Goal: Task Accomplishment & Management: Use online tool/utility

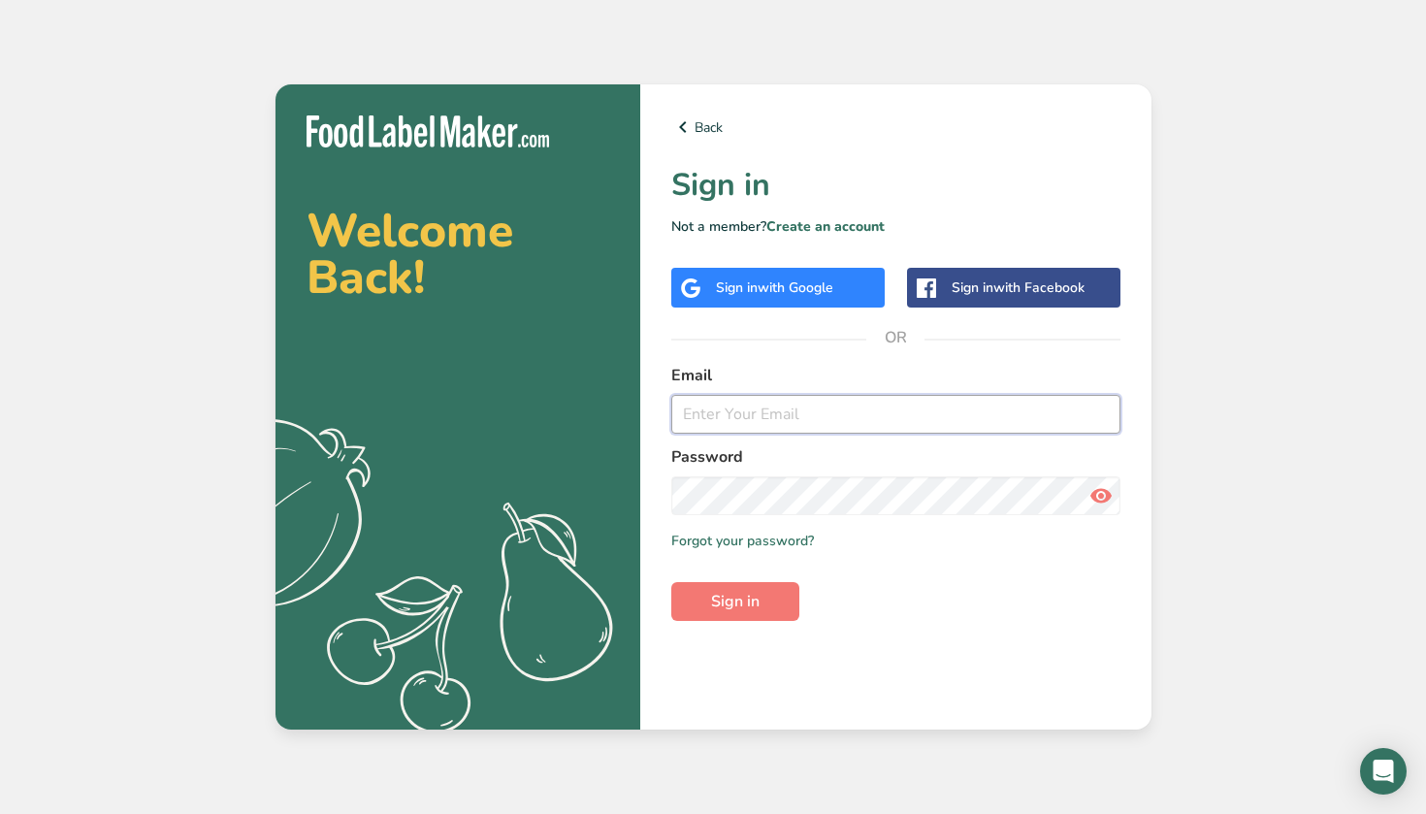
type input "[EMAIL_ADDRESS][DOMAIN_NAME]"
click at [734, 601] on button "Sign in" at bounding box center [735, 601] width 128 height 39
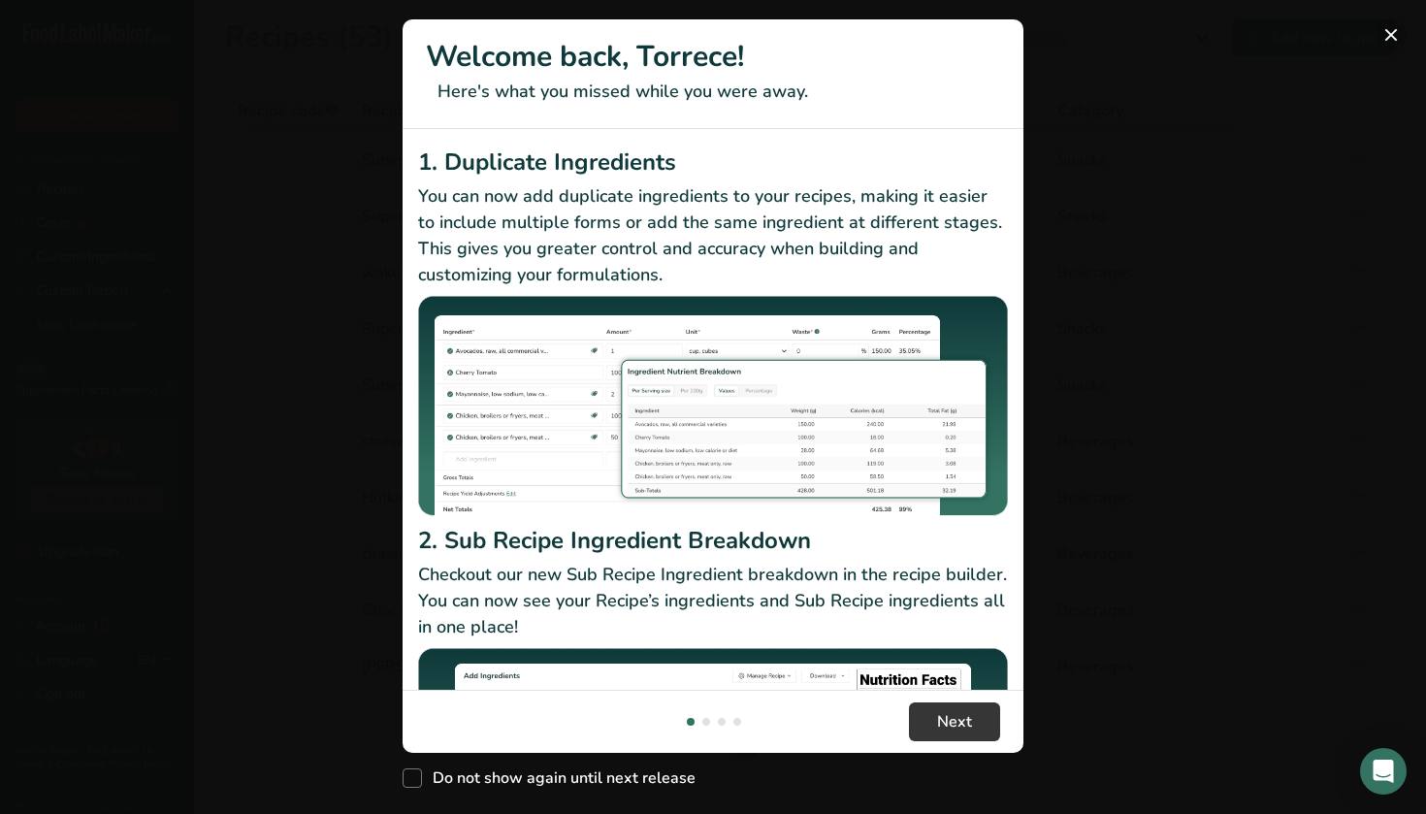
click at [1394, 33] on button "New Features" at bounding box center [1390, 34] width 31 height 31
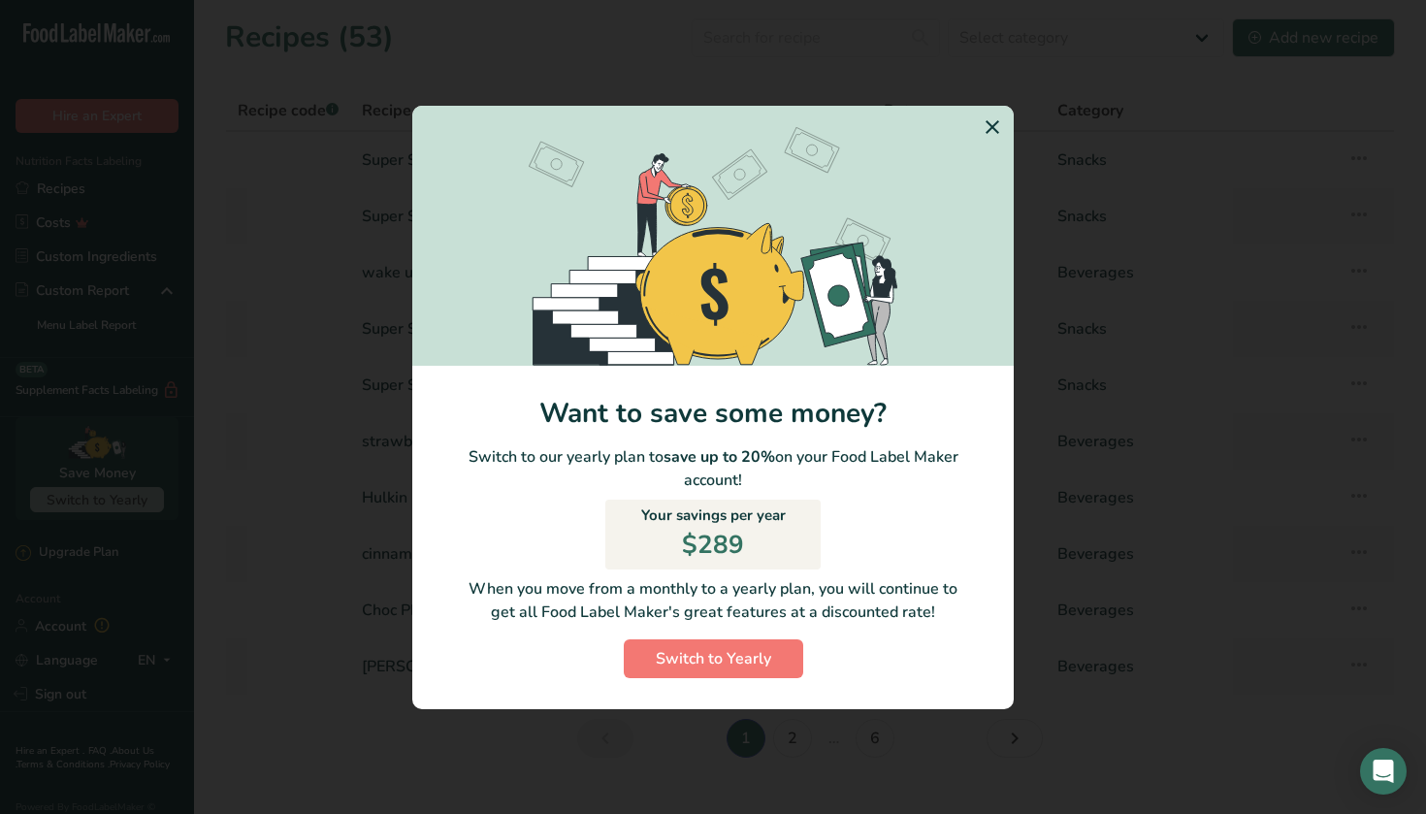
click at [976, 129] on section "Switch to Yearly Modal" at bounding box center [712, 236] width 601 height 260
click at [995, 129] on icon "Switch to Yearly Modal" at bounding box center [991, 127] width 23 height 35
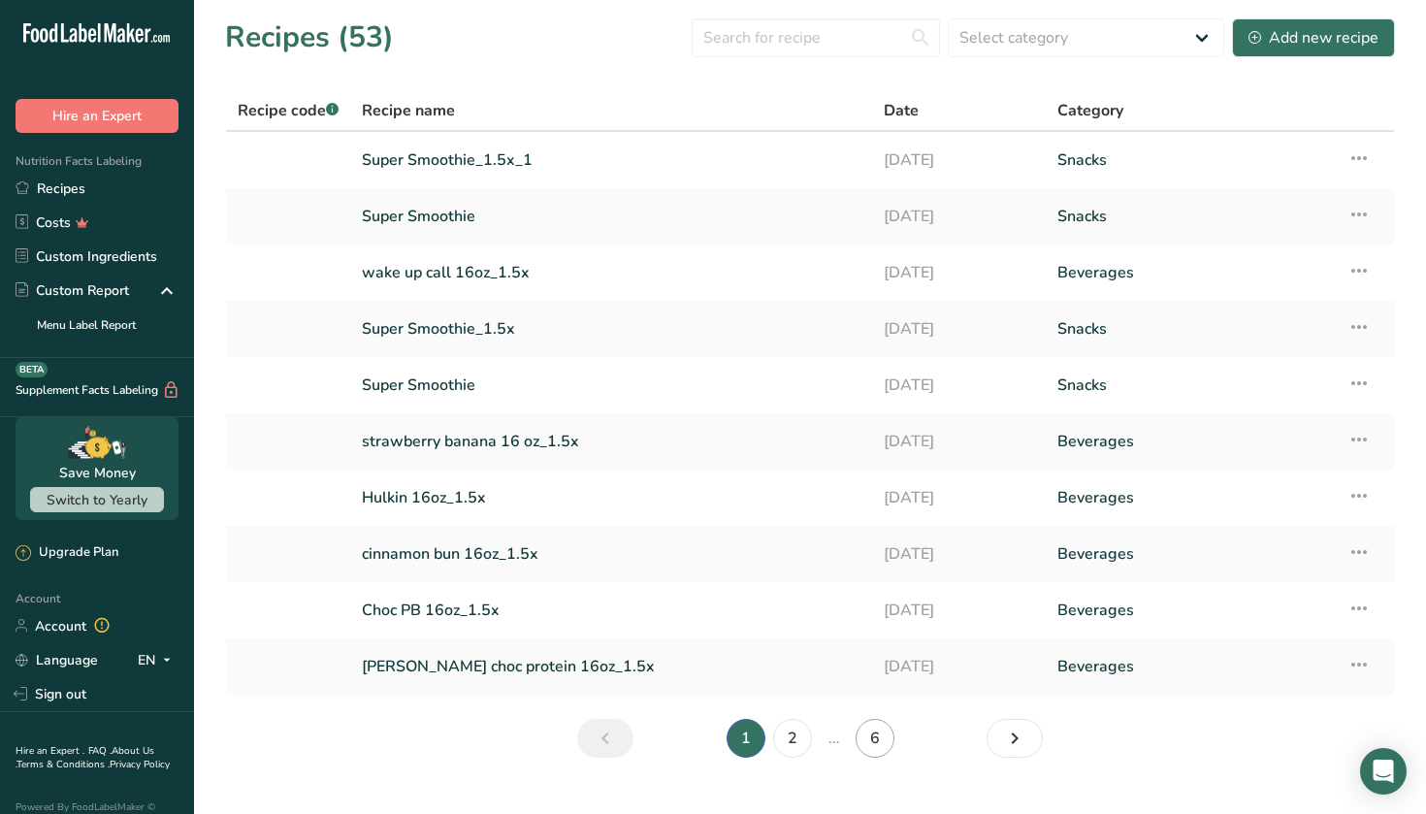
click at [864, 744] on link "6" at bounding box center [874, 738] width 39 height 39
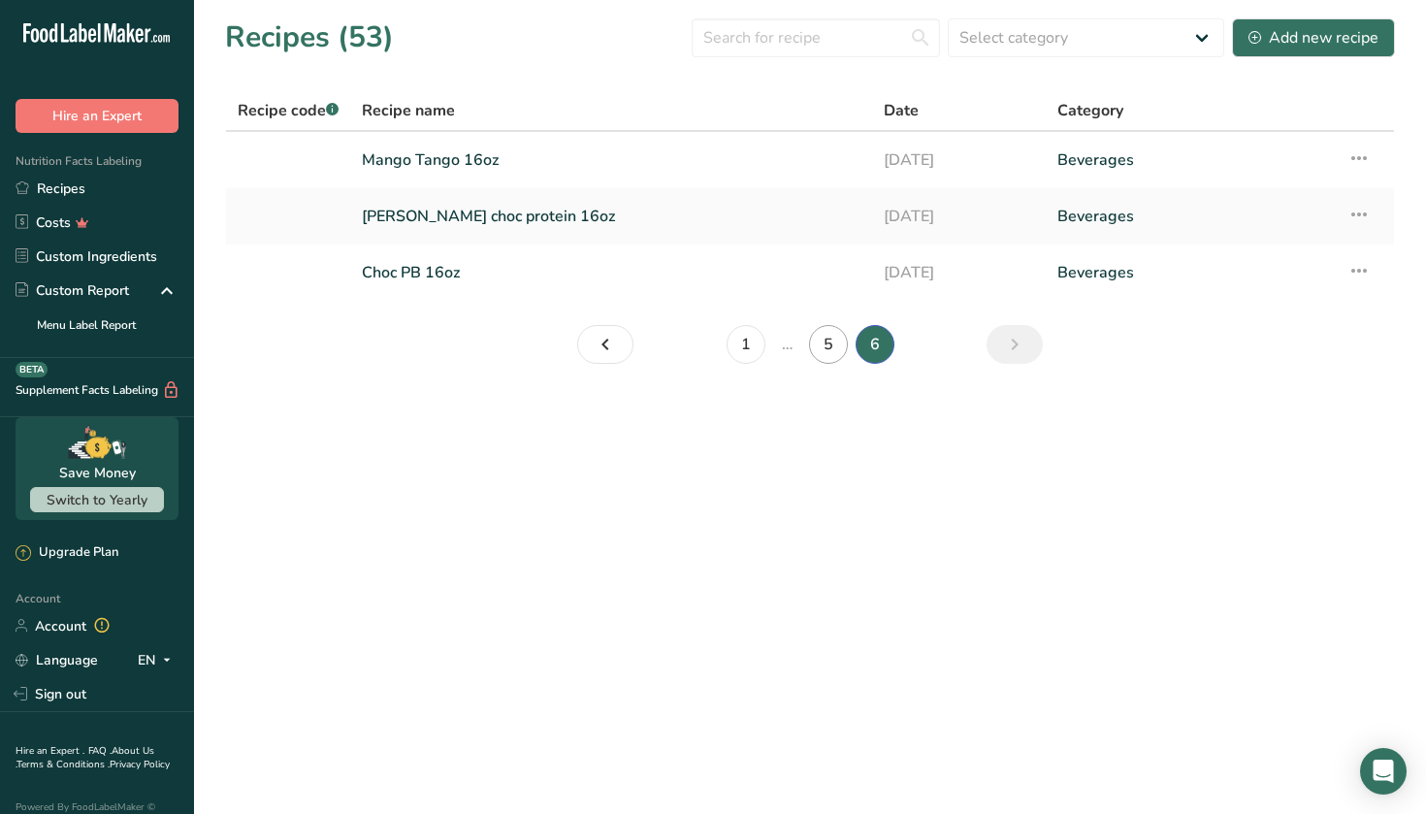
click at [817, 337] on link "5" at bounding box center [828, 344] width 39 height 39
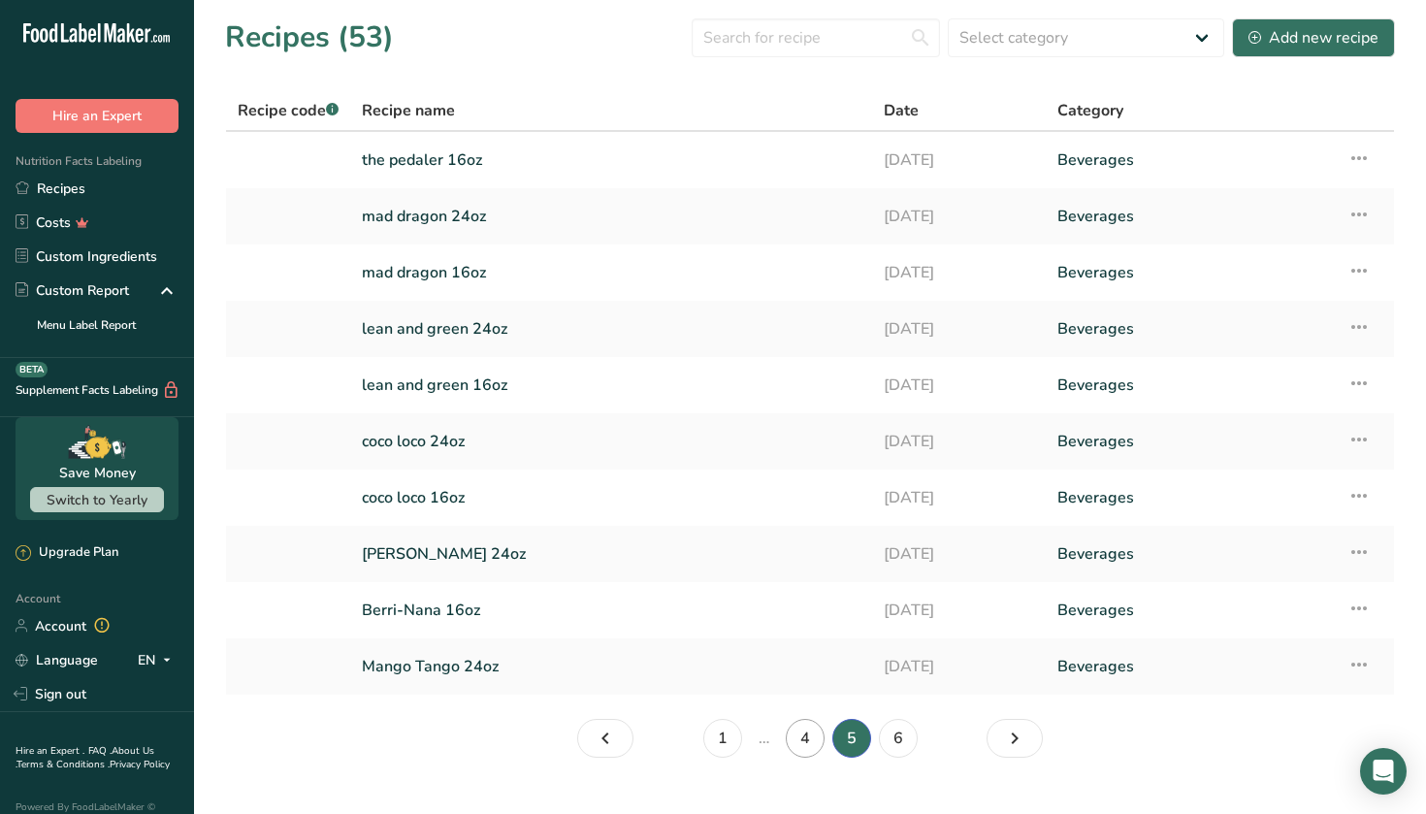
click at [809, 748] on link "4" at bounding box center [805, 738] width 39 height 39
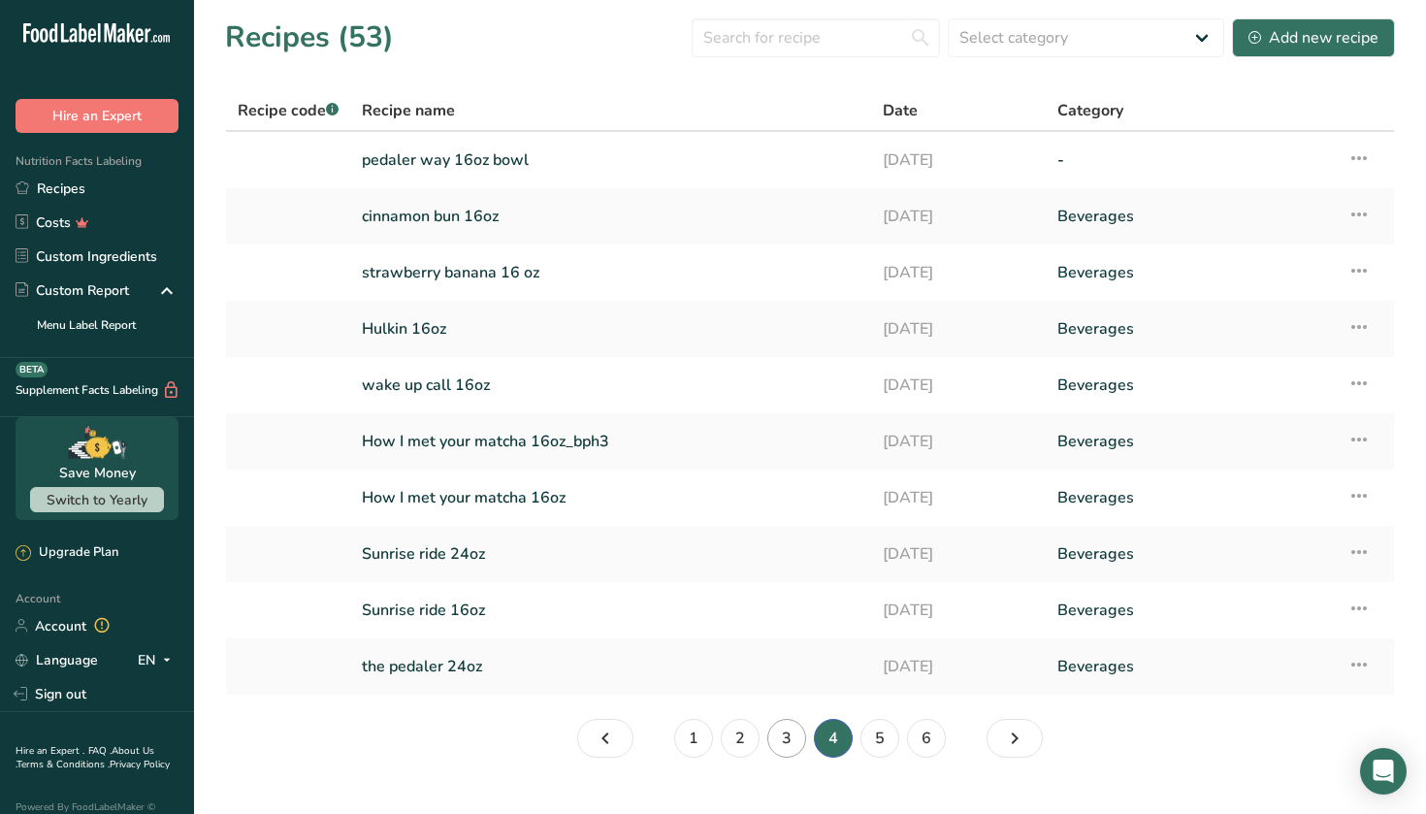
click at [783, 745] on link "3" at bounding box center [786, 738] width 39 height 39
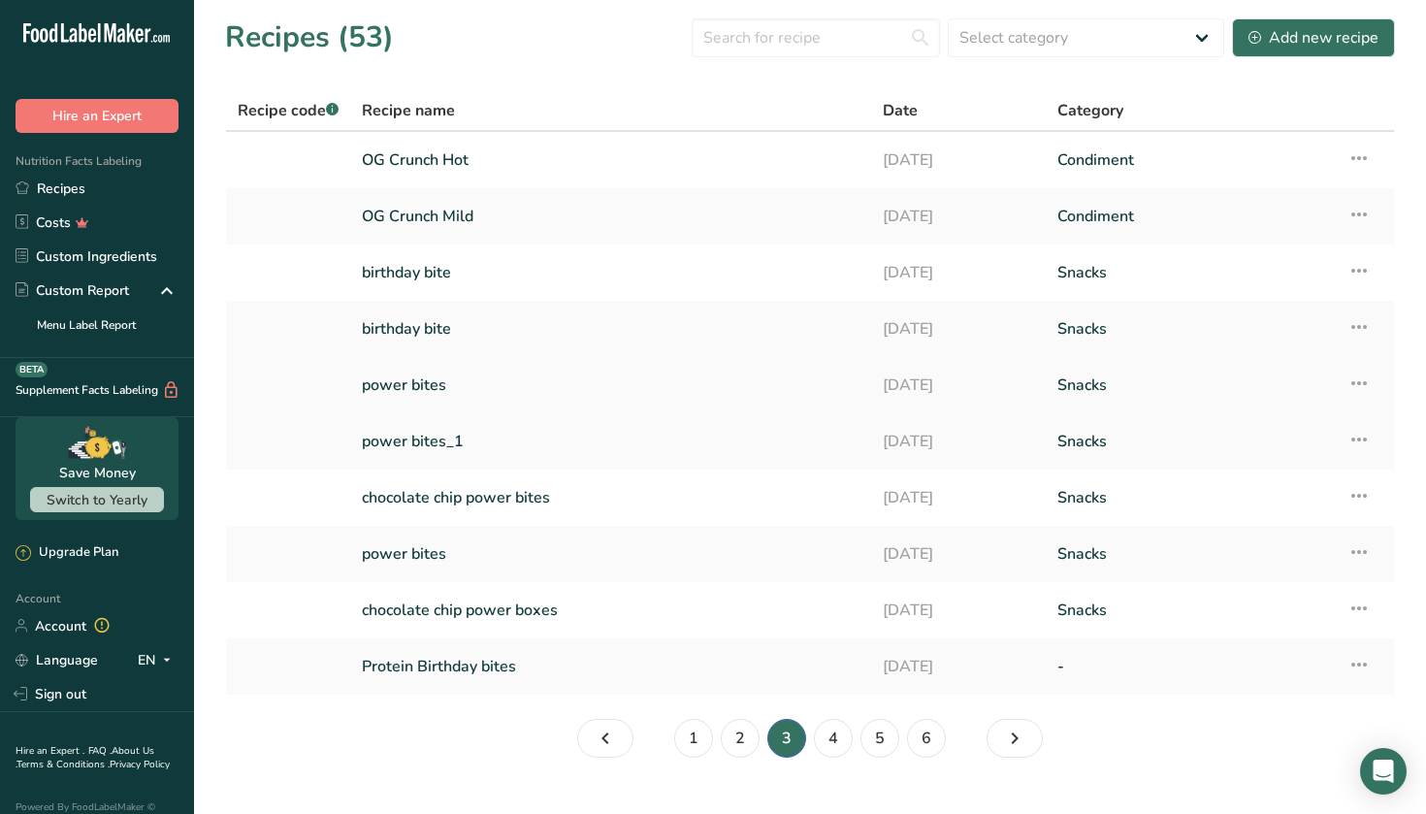
click at [618, 390] on link "power bites" at bounding box center [611, 385] width 498 height 41
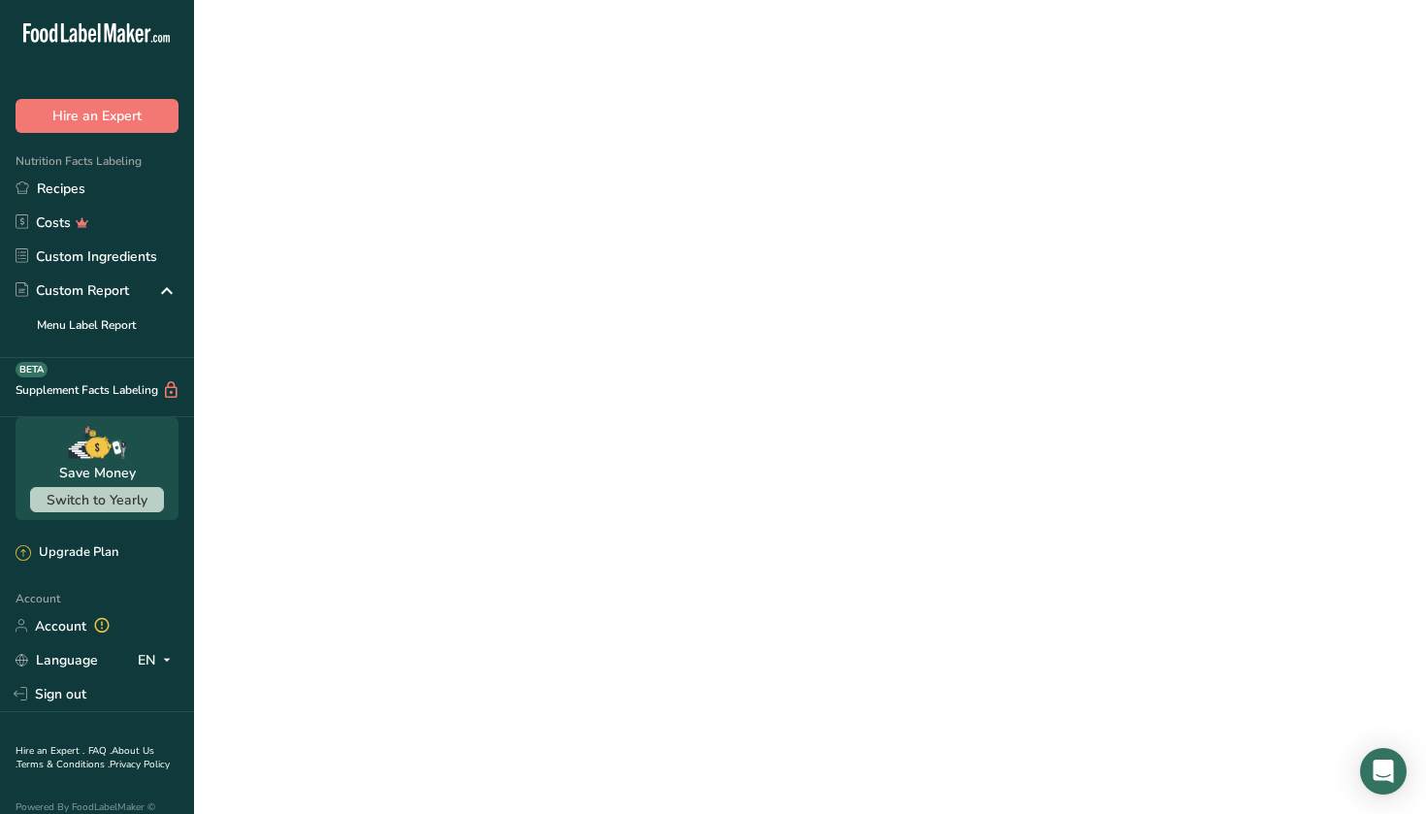
click at [618, 390] on link "power bites" at bounding box center [611, 385] width 498 height 41
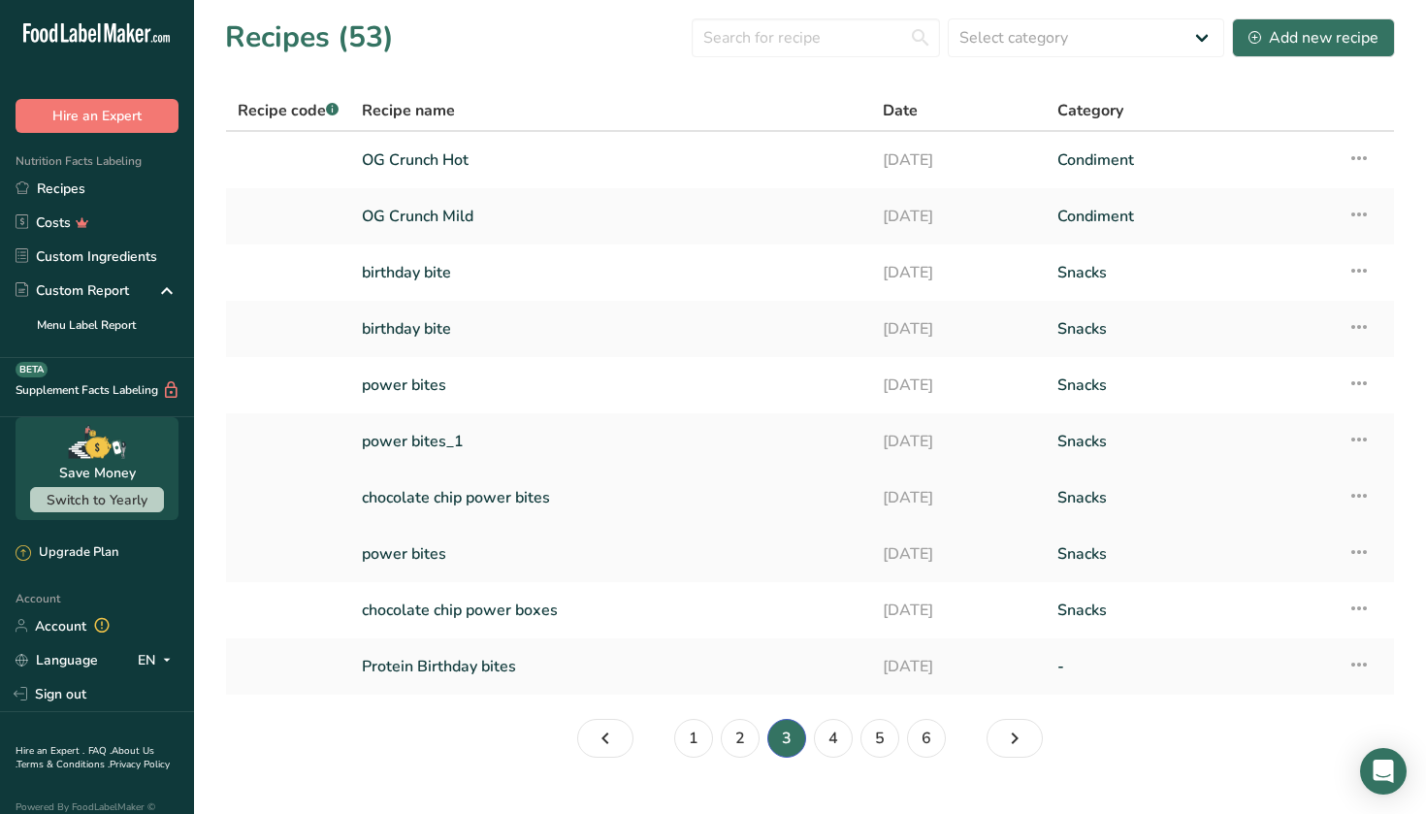
click at [721, 501] on link "chocolate chip power bites" at bounding box center [611, 497] width 498 height 41
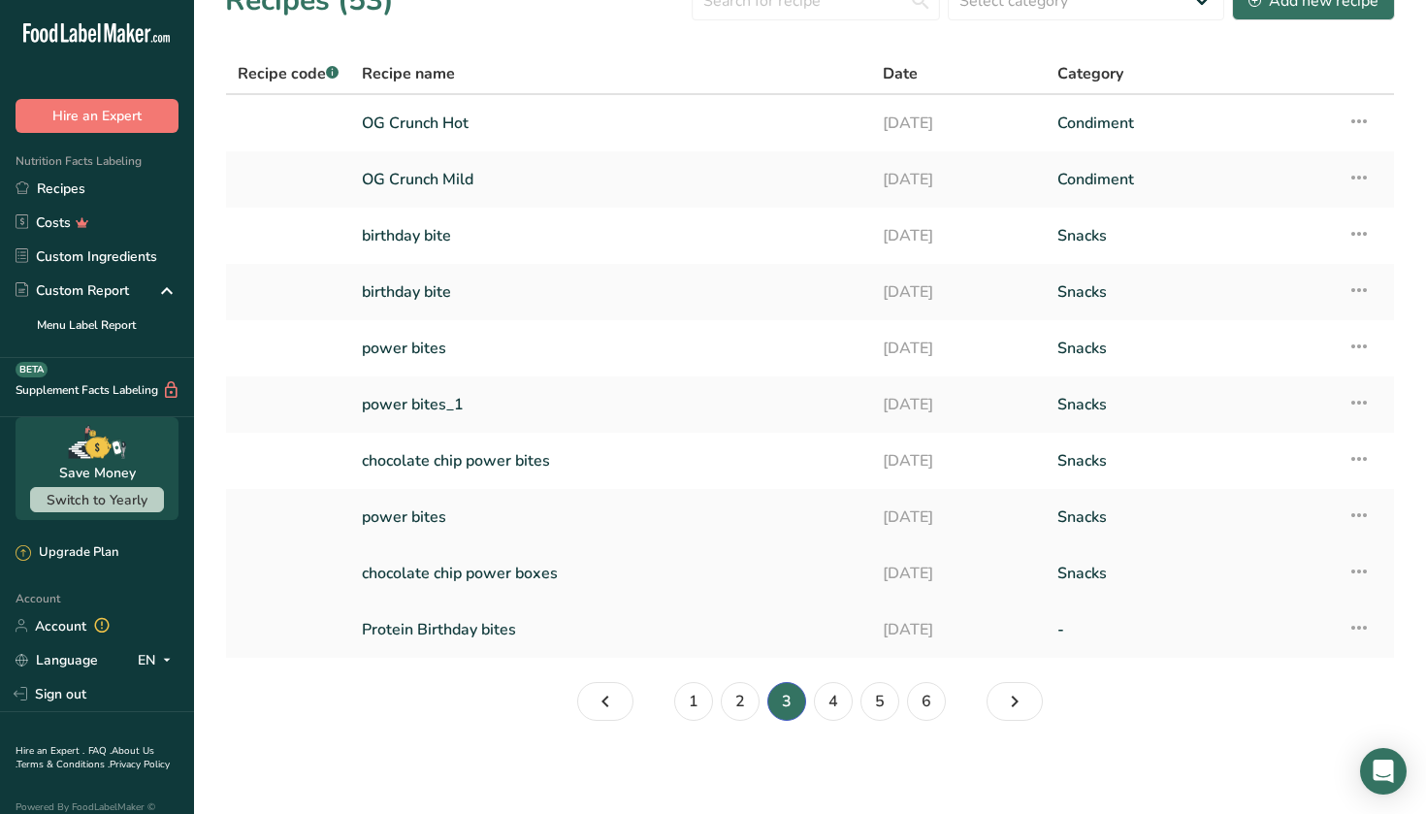
scroll to position [37, 0]
click at [798, 506] on link "power bites" at bounding box center [611, 517] width 498 height 41
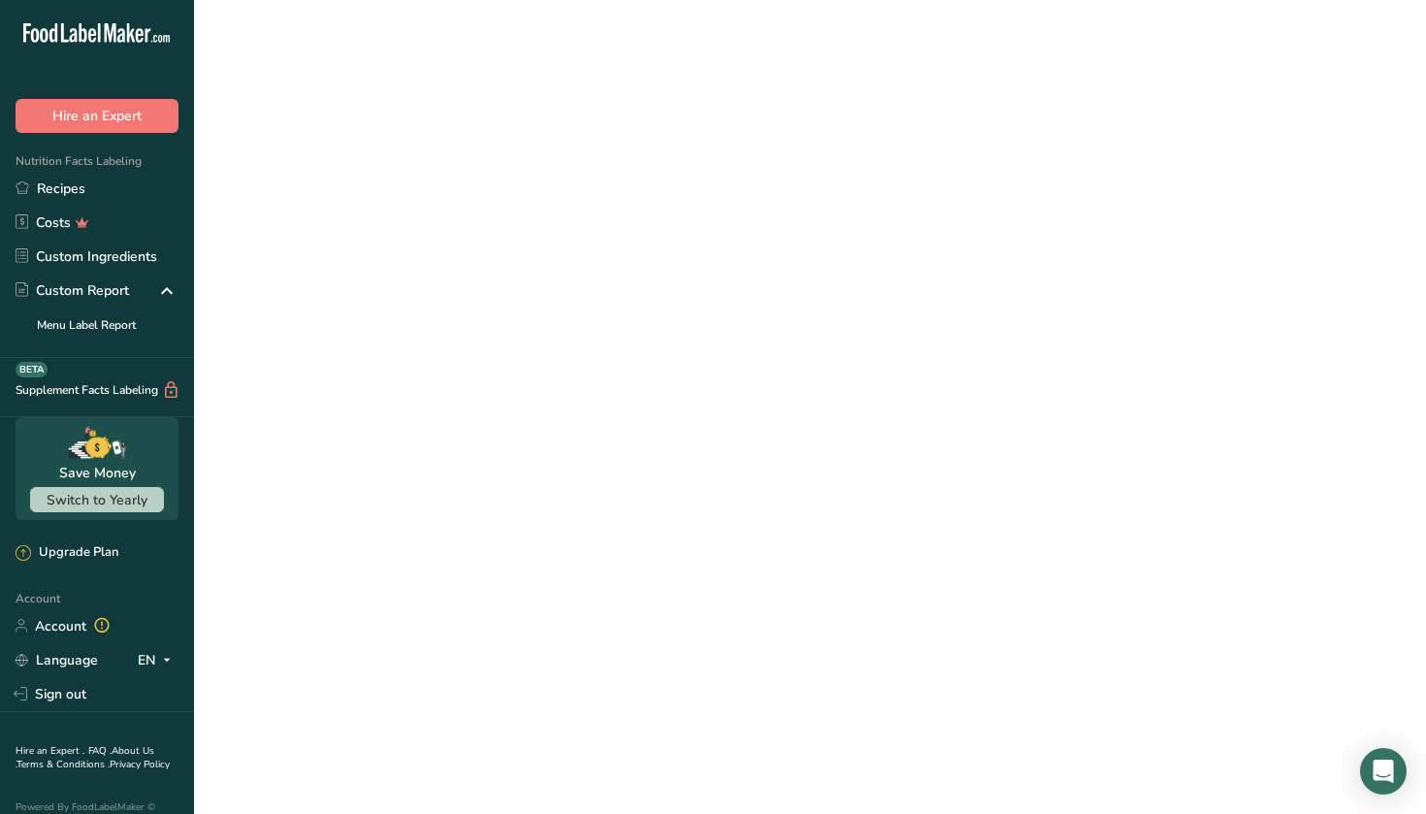
click at [798, 506] on link "power bites" at bounding box center [611, 517] width 498 height 41
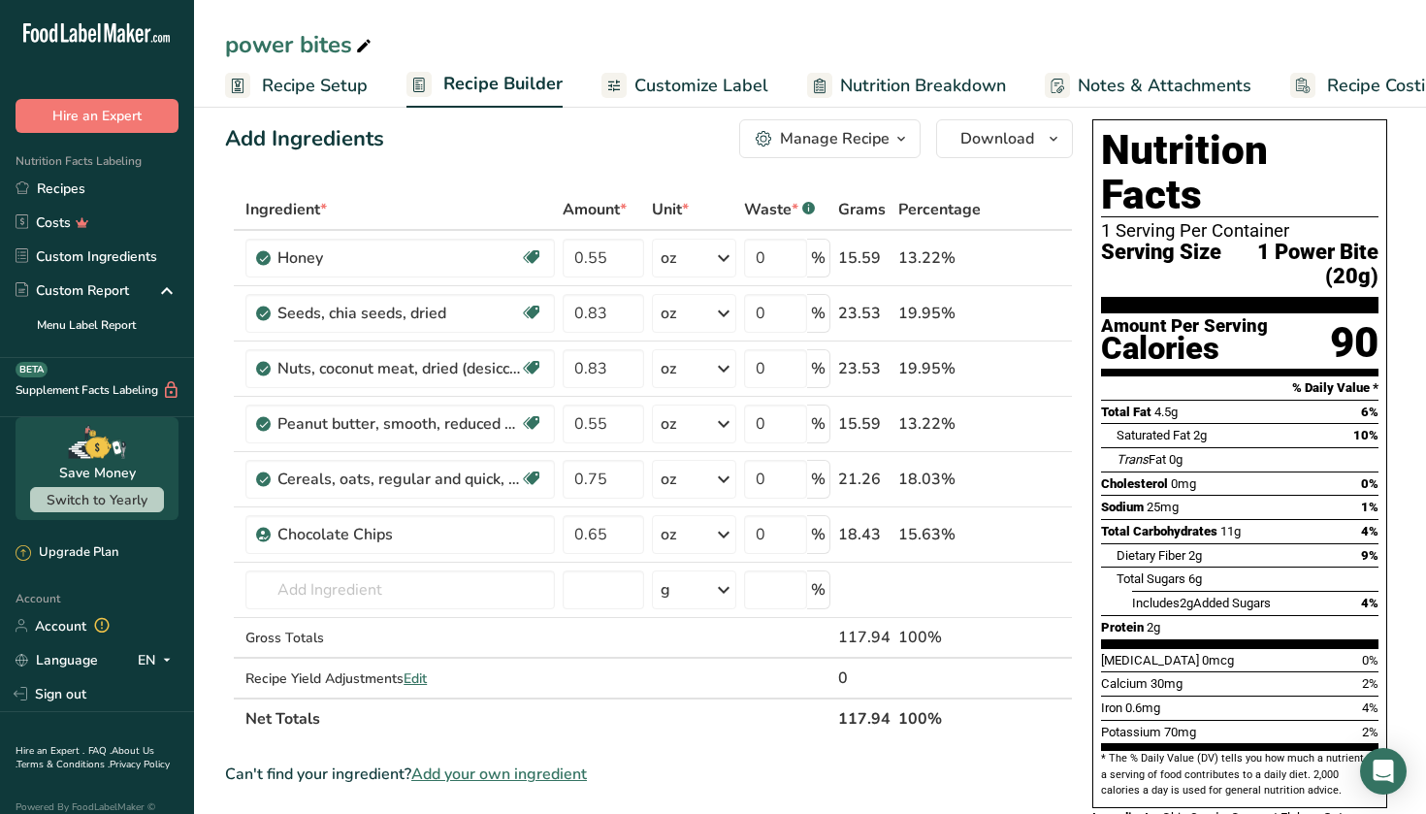
scroll to position [17, 0]
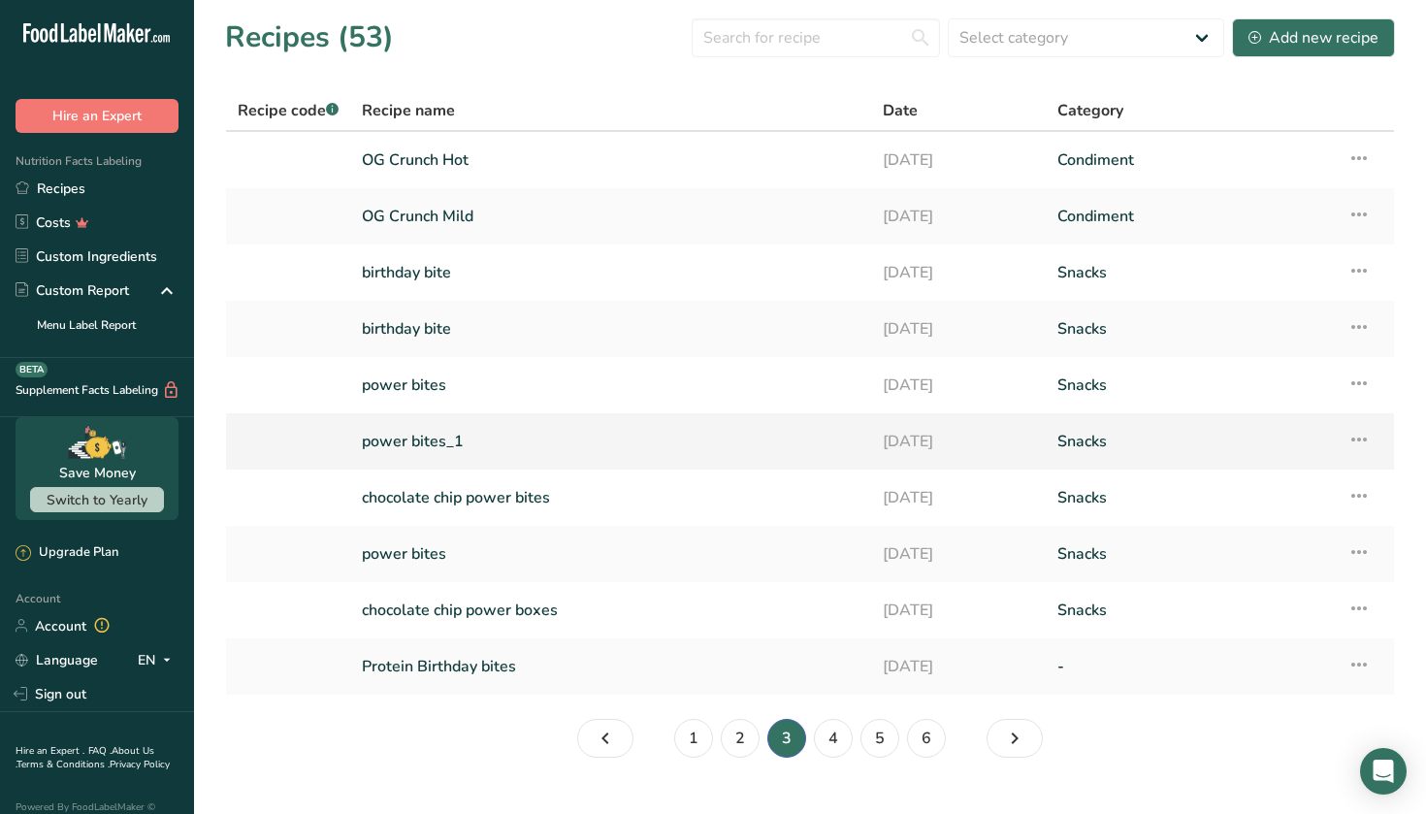
click at [749, 433] on link "power bites_1" at bounding box center [611, 441] width 498 height 41
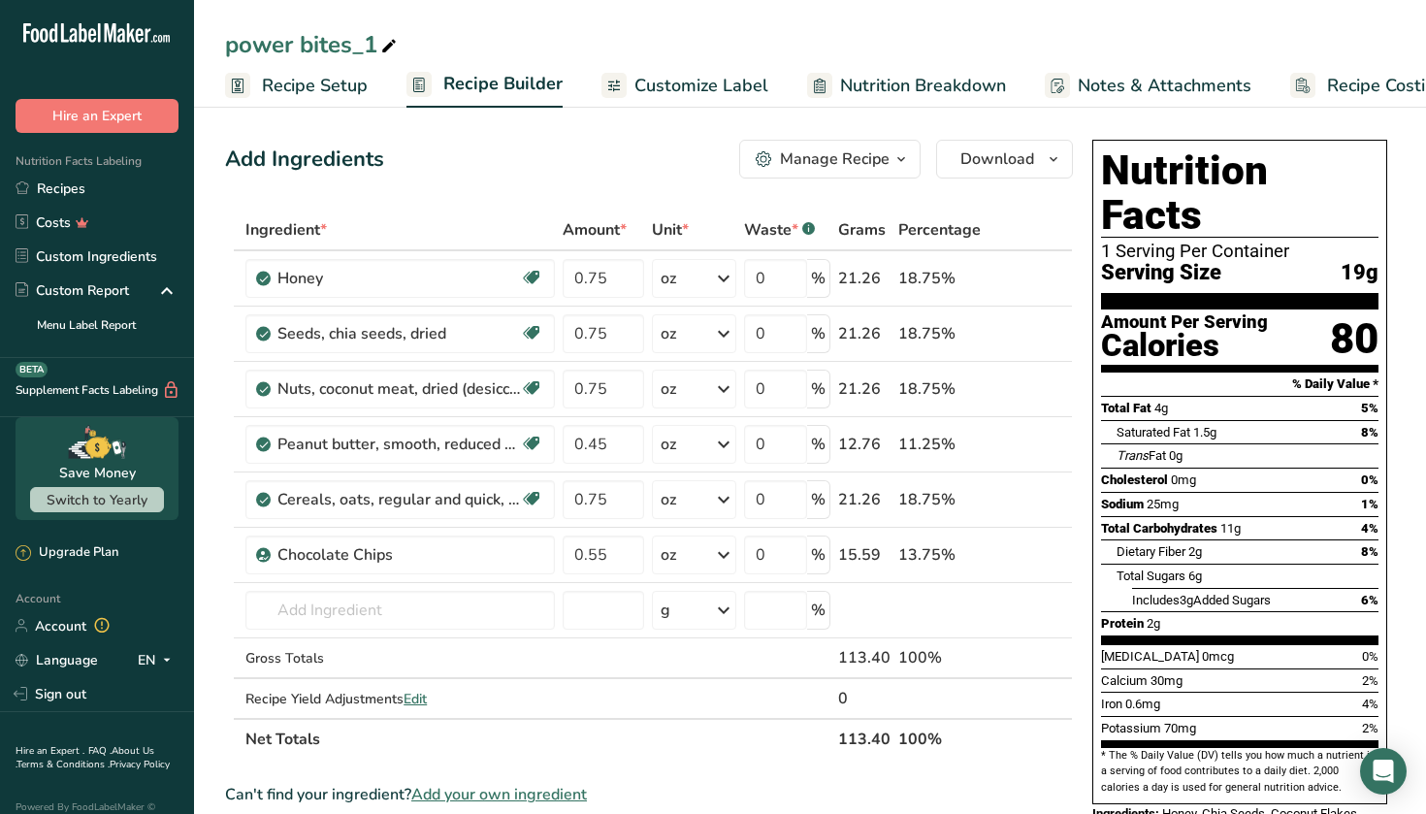
click at [851, 166] on div "Manage Recipe" at bounding box center [835, 158] width 110 height 23
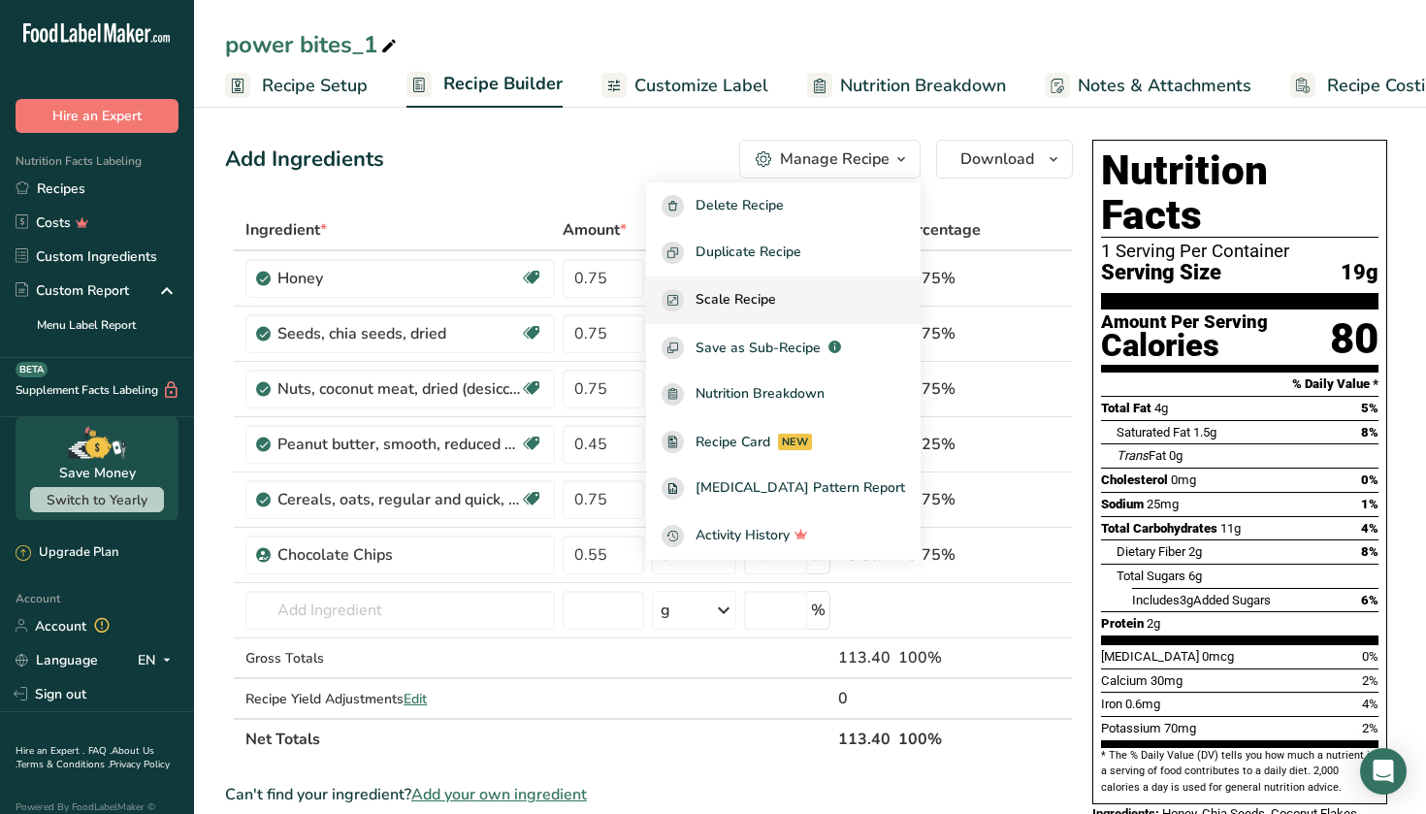
click at [765, 293] on span "Scale Recipe" at bounding box center [735, 300] width 80 height 22
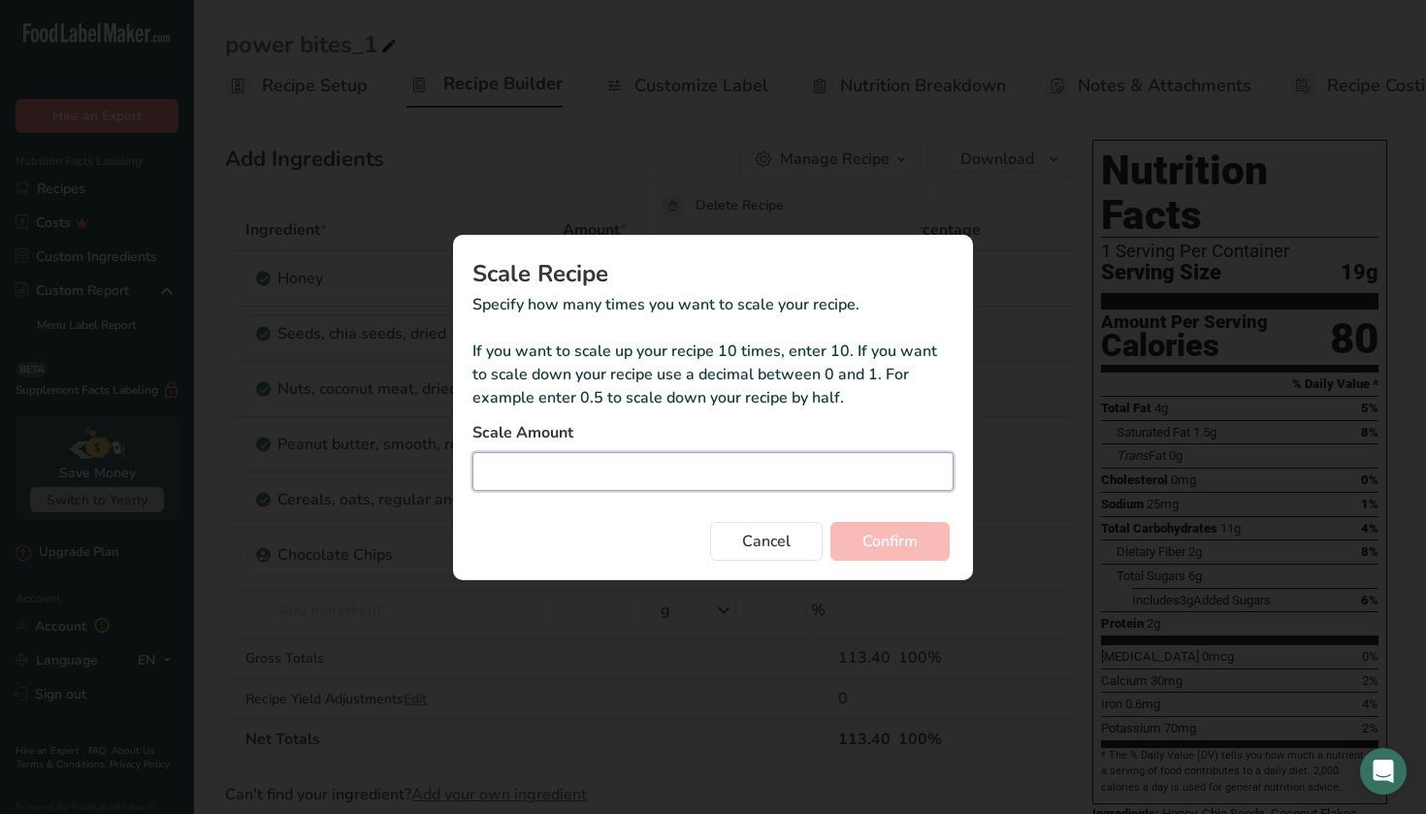
click at [839, 470] on input "Duplicate recipe modal" at bounding box center [712, 471] width 481 height 39
type input "5"
click at [927, 551] on button "Confirm" at bounding box center [889, 541] width 119 height 39
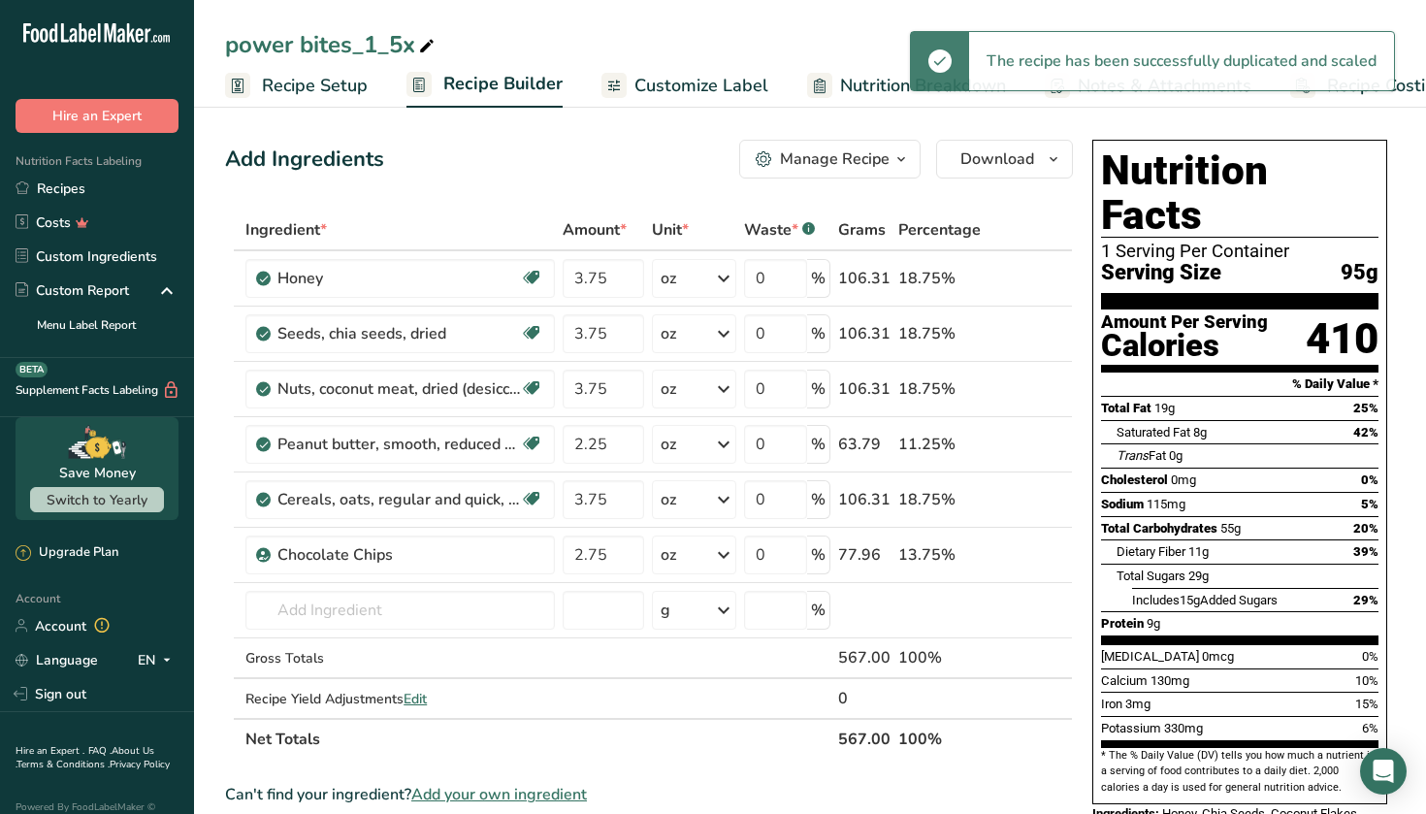
click at [714, 88] on span "Customize Label" at bounding box center [701, 86] width 134 height 26
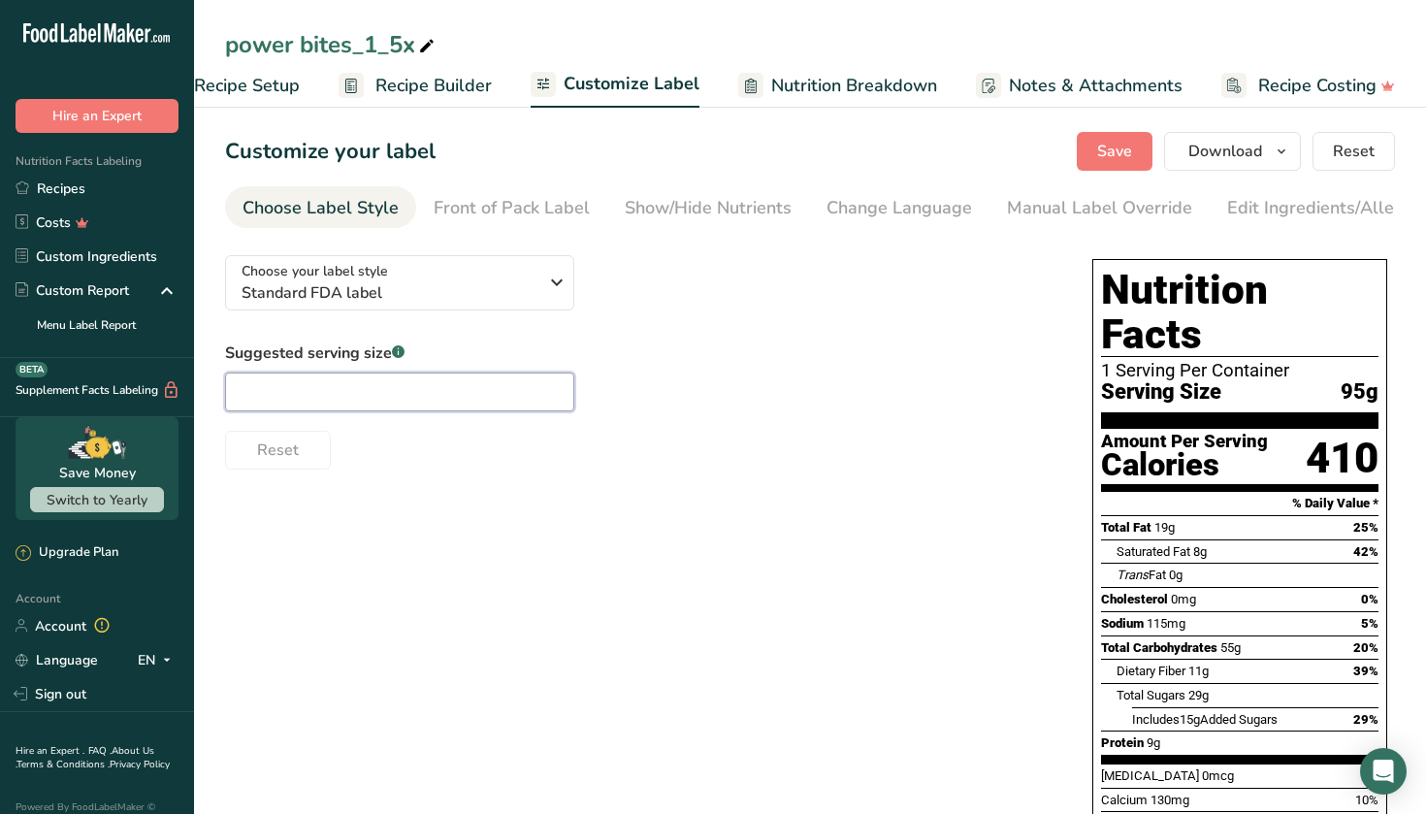
click at [443, 385] on input "text" at bounding box center [399, 391] width 349 height 39
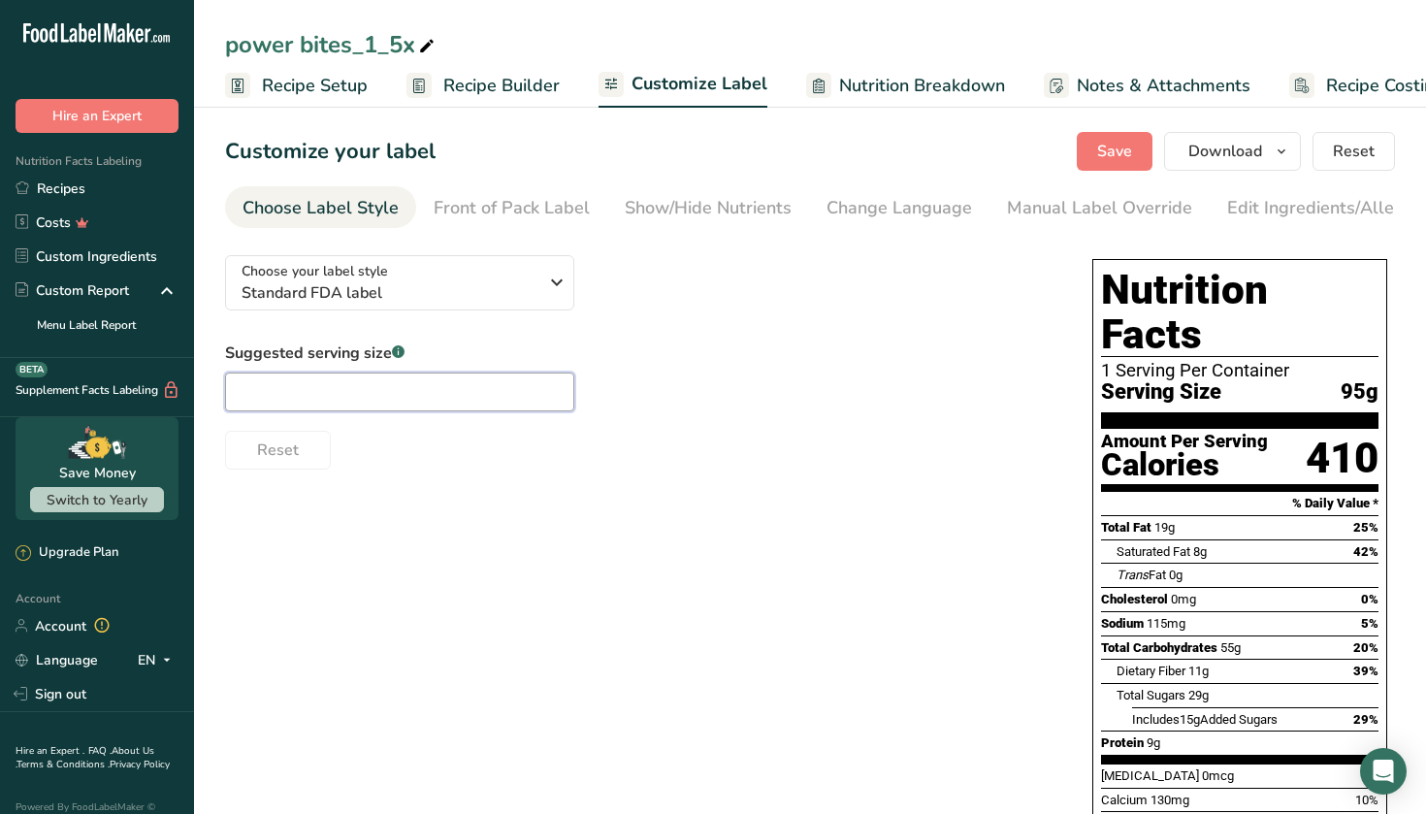
scroll to position [0, 0]
click at [274, 84] on span "Recipe Setup" at bounding box center [315, 86] width 106 height 26
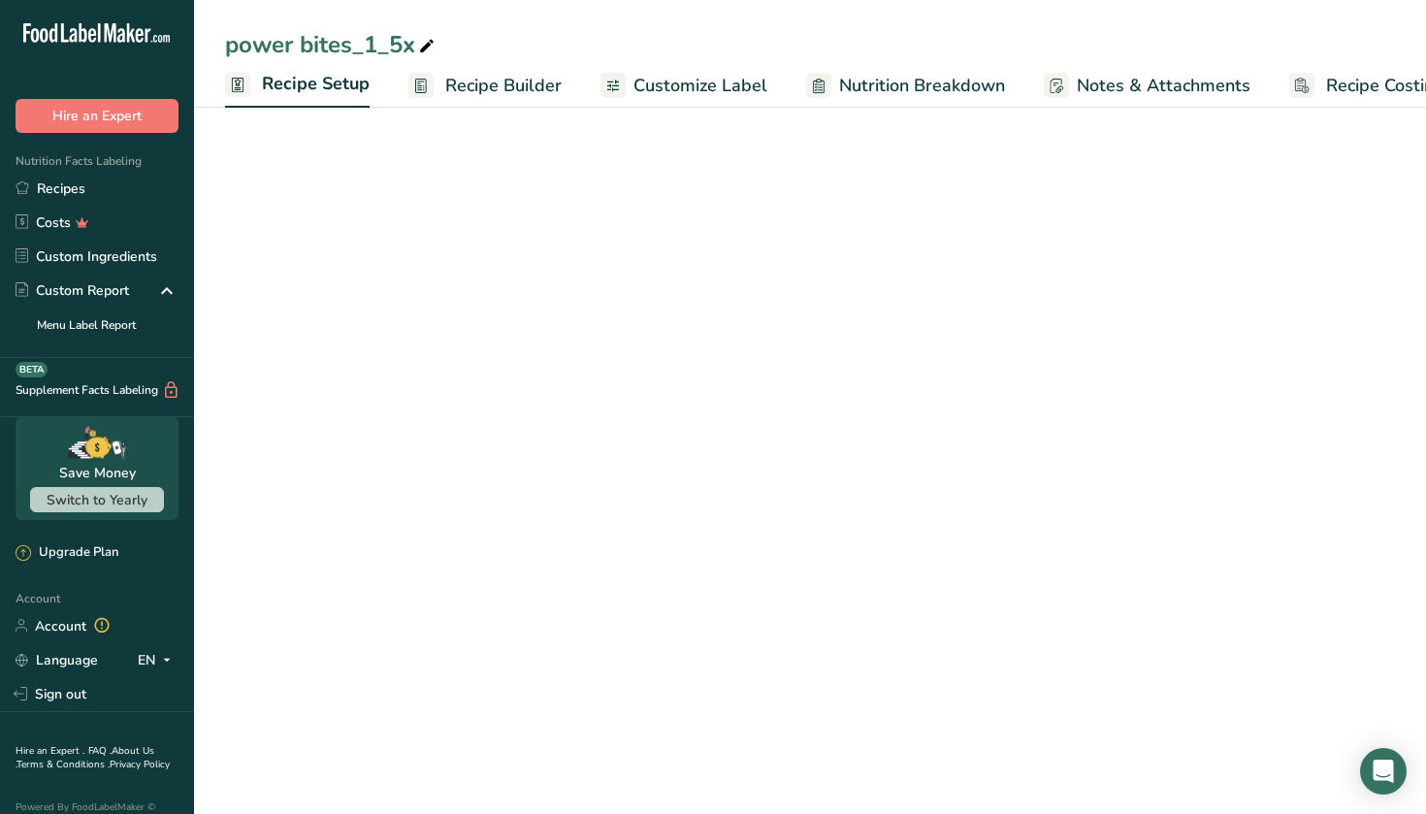
scroll to position [0, 7]
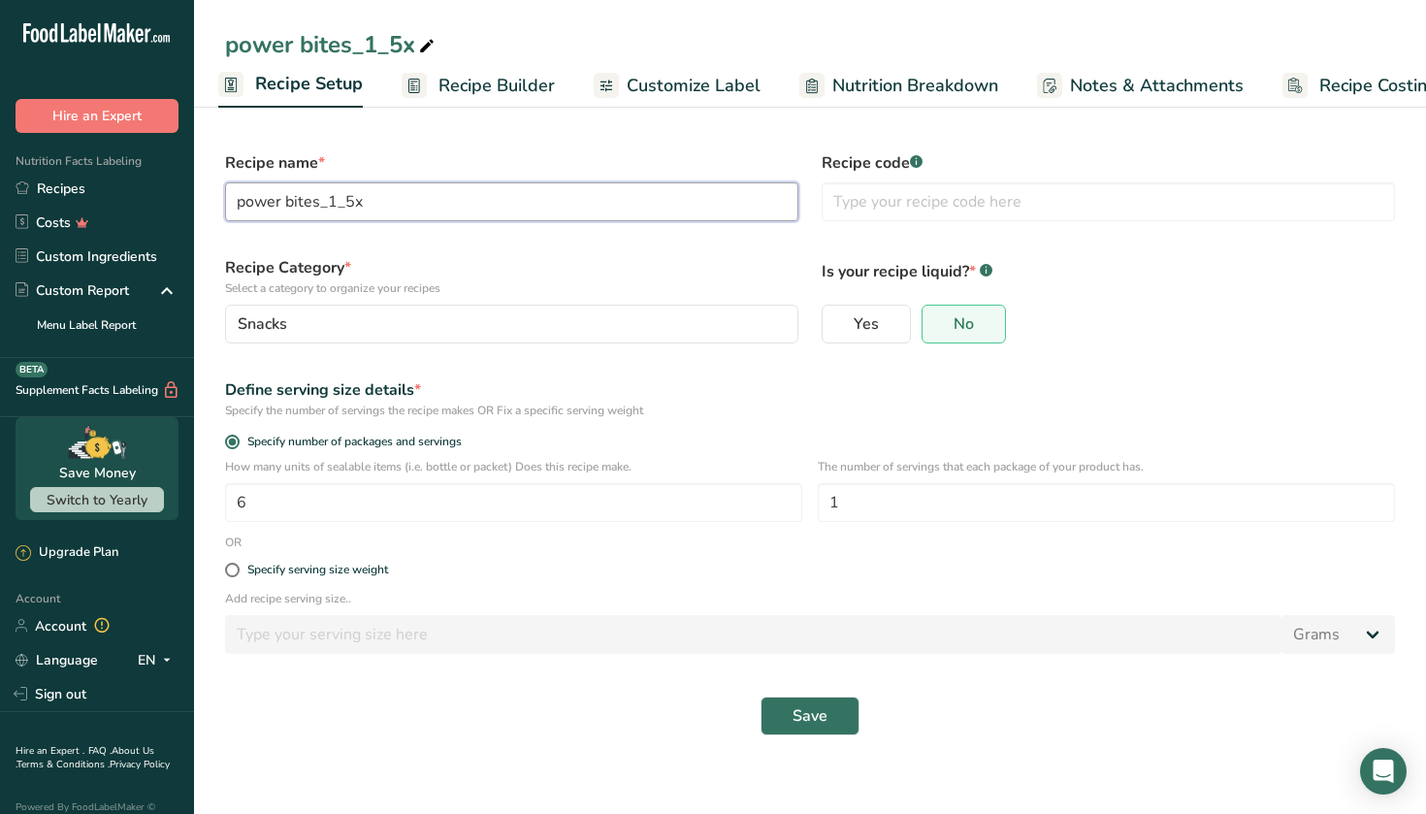
drag, startPoint x: 535, startPoint y: 202, endPoint x: 214, endPoint y: 208, distance: 321.1
click at [214, 208] on div "Recipe name * power bites_1_5x" at bounding box center [511, 186] width 596 height 93
type input "Power Bites"
click at [585, 519] on input "6" at bounding box center [513, 502] width 577 height 39
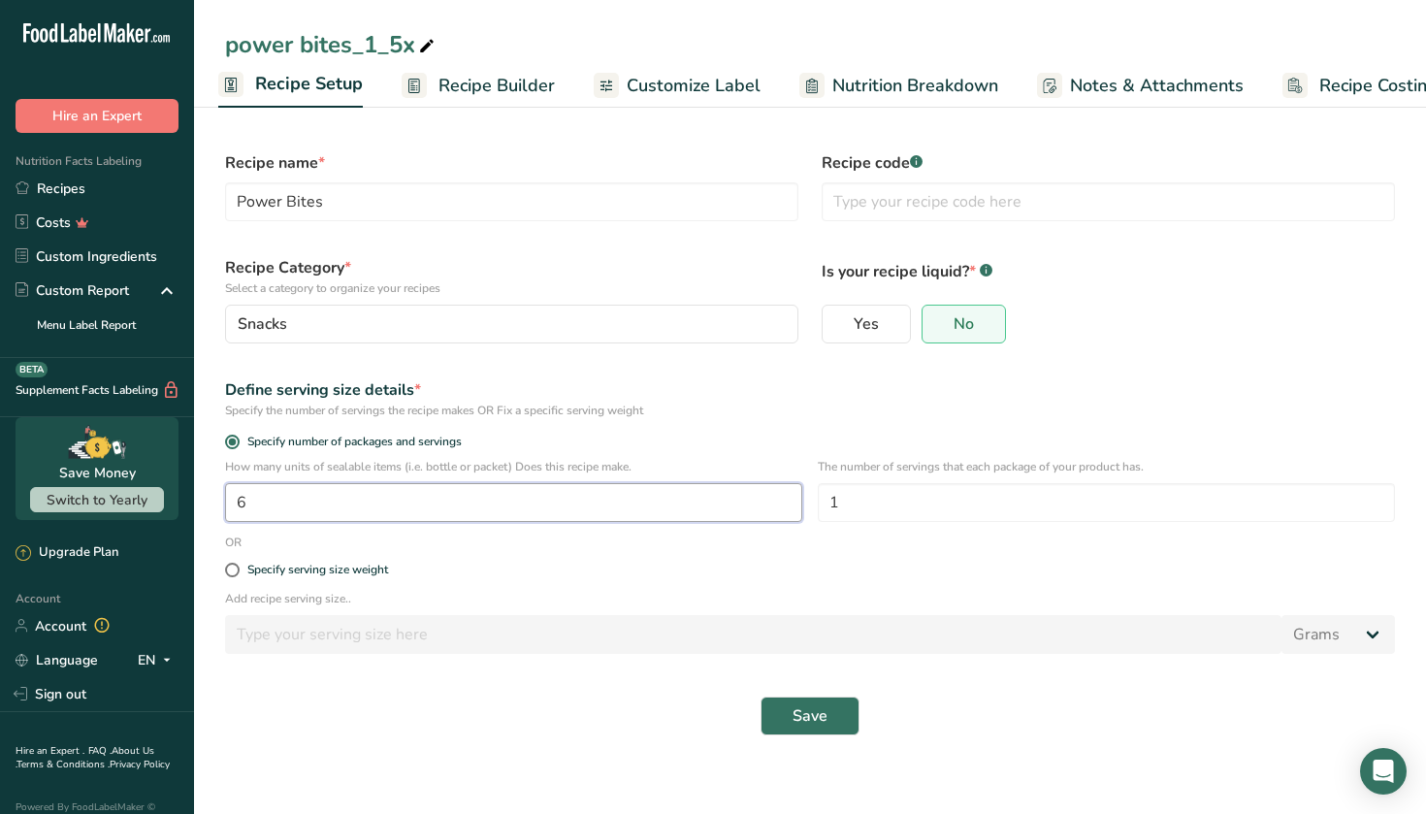
type input "1"
type input "6"
click at [826, 724] on span "Save" at bounding box center [809, 715] width 35 height 23
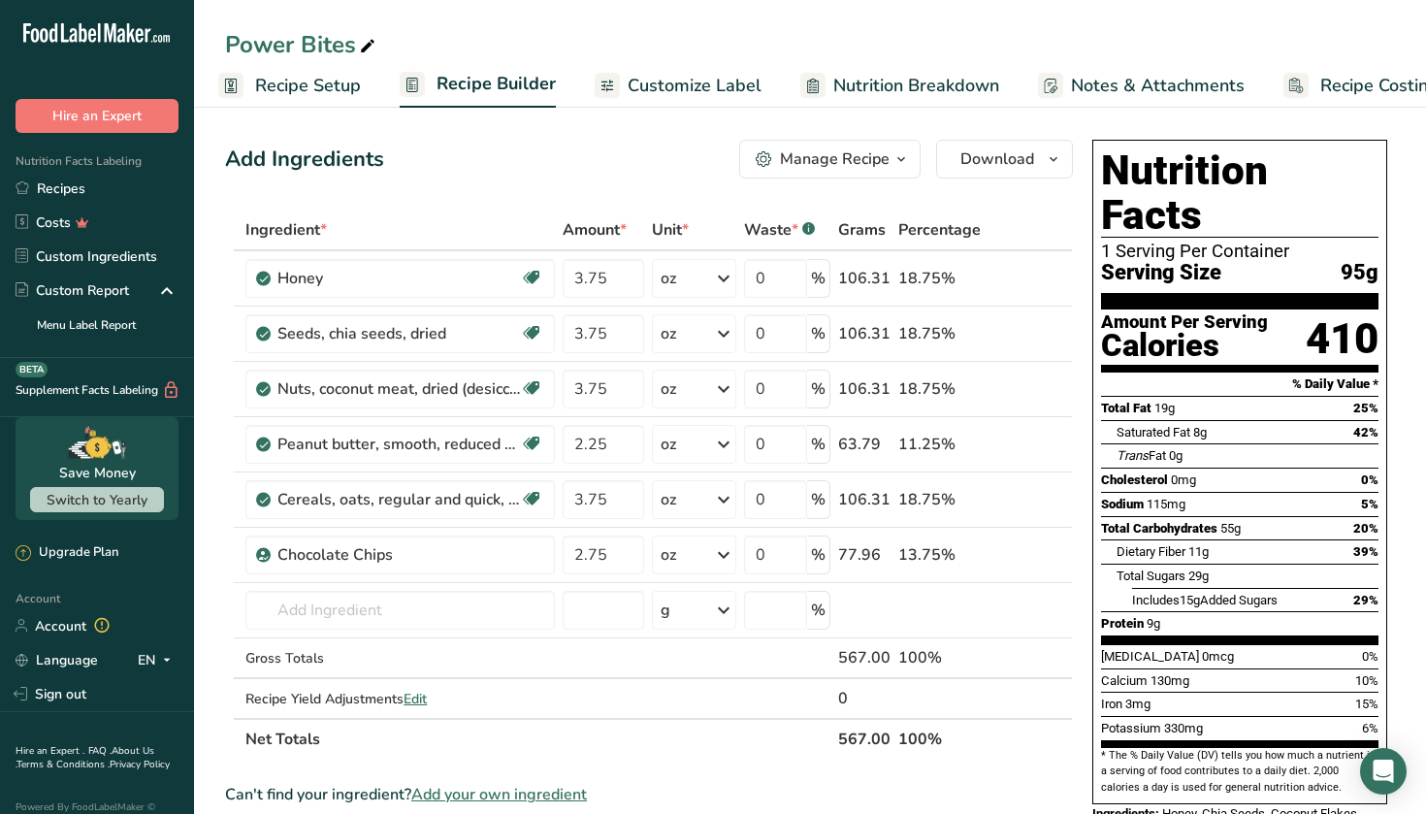
click at [845, 159] on div "Manage Recipe" at bounding box center [835, 158] width 110 height 23
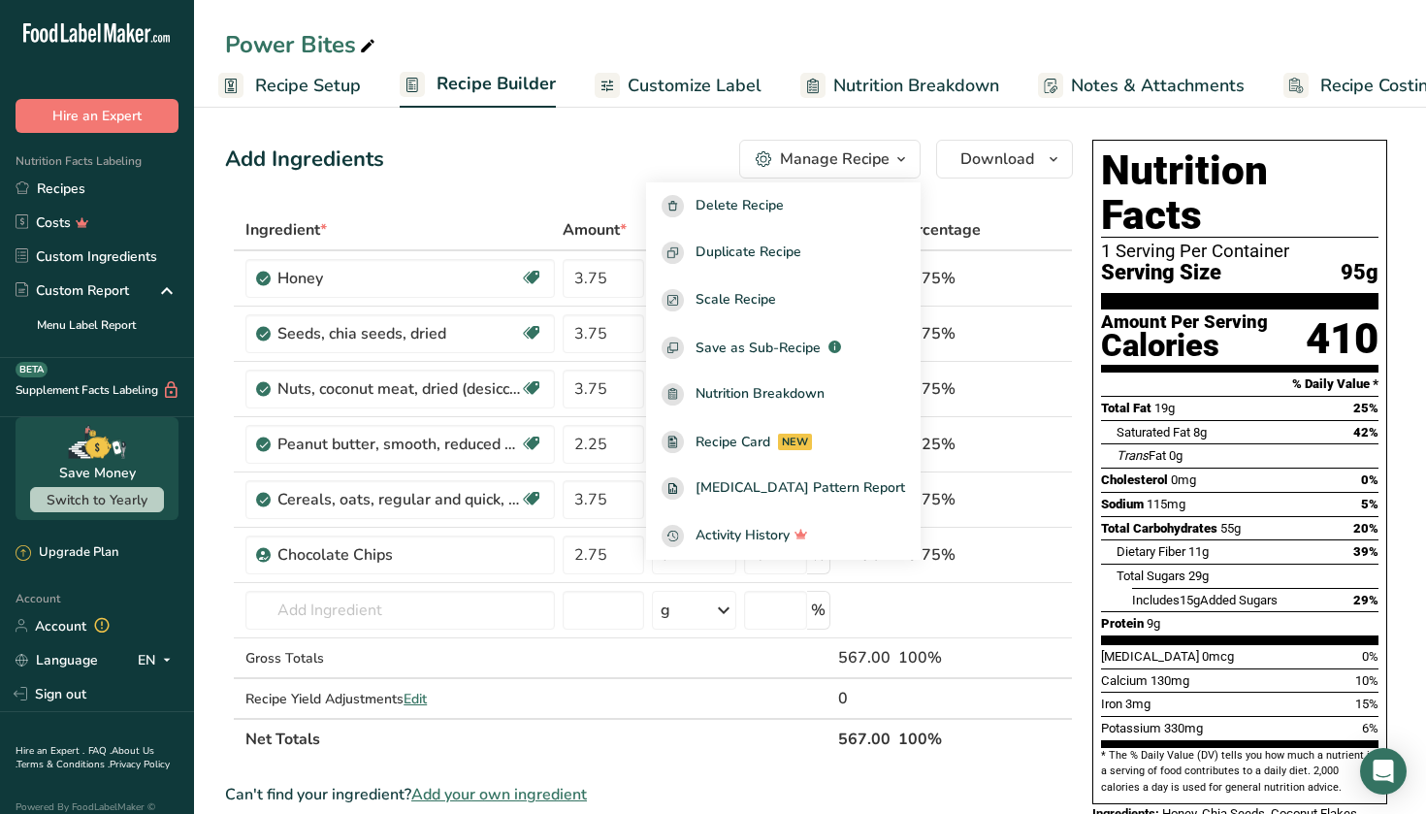
click at [1220, 261] on span "Serving Size" at bounding box center [1161, 273] width 120 height 24
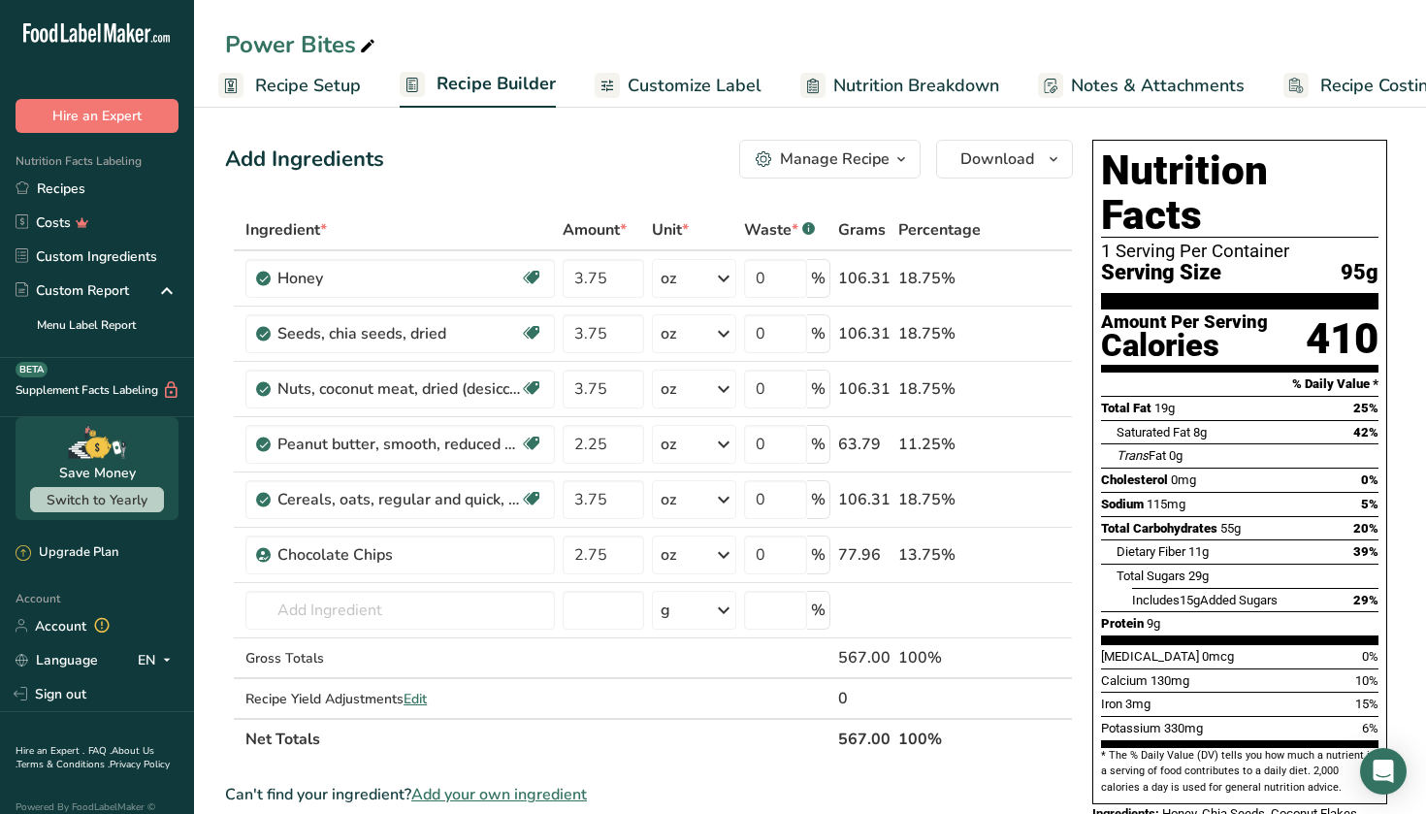
drag, startPoint x: 1369, startPoint y: 219, endPoint x: 1272, endPoint y: 217, distance: 97.0
click at [1272, 261] on div "Serving Size 95g" at bounding box center [1239, 273] width 277 height 24
click at [689, 84] on span "Customize Label" at bounding box center [694, 86] width 134 height 26
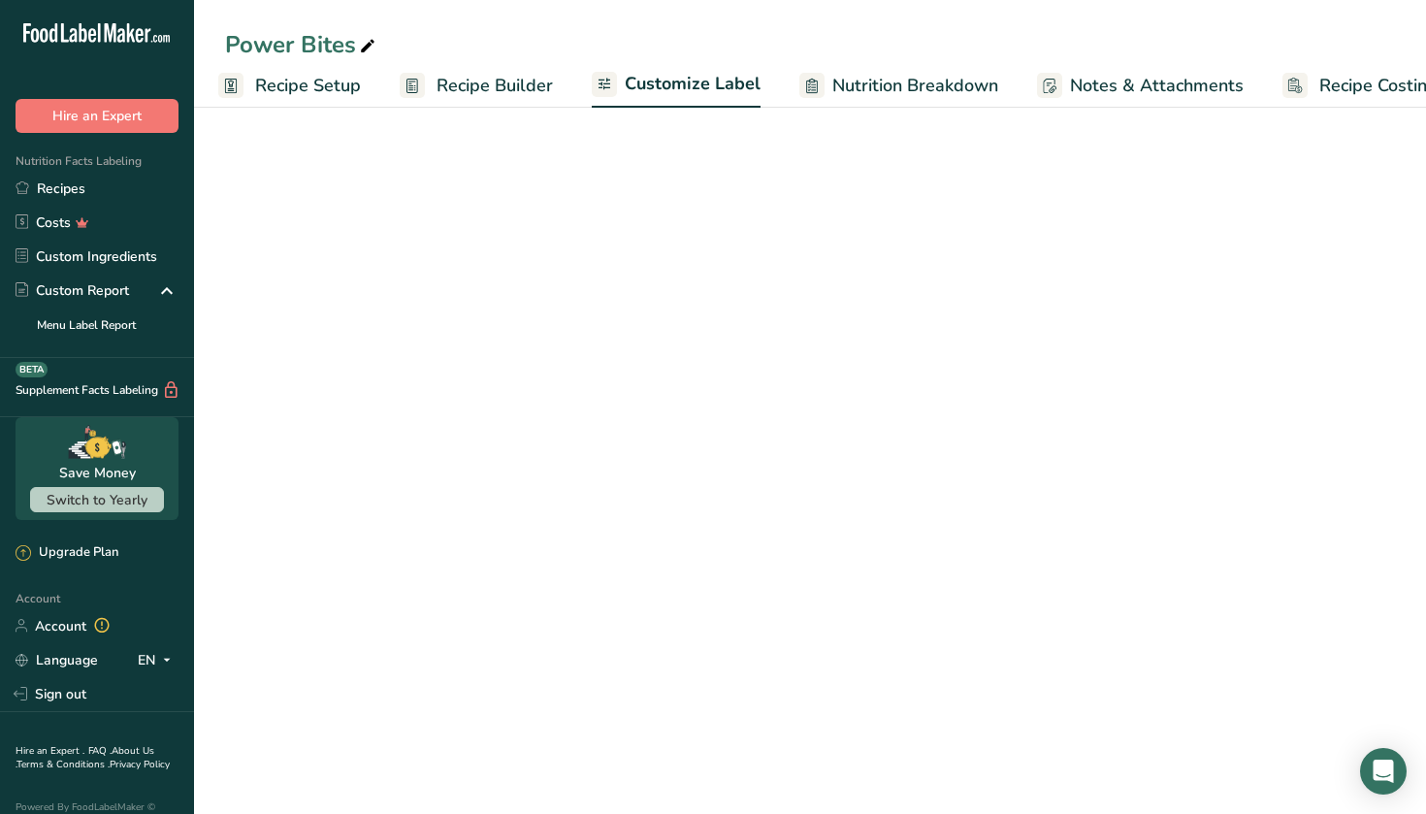
scroll to position [0, 68]
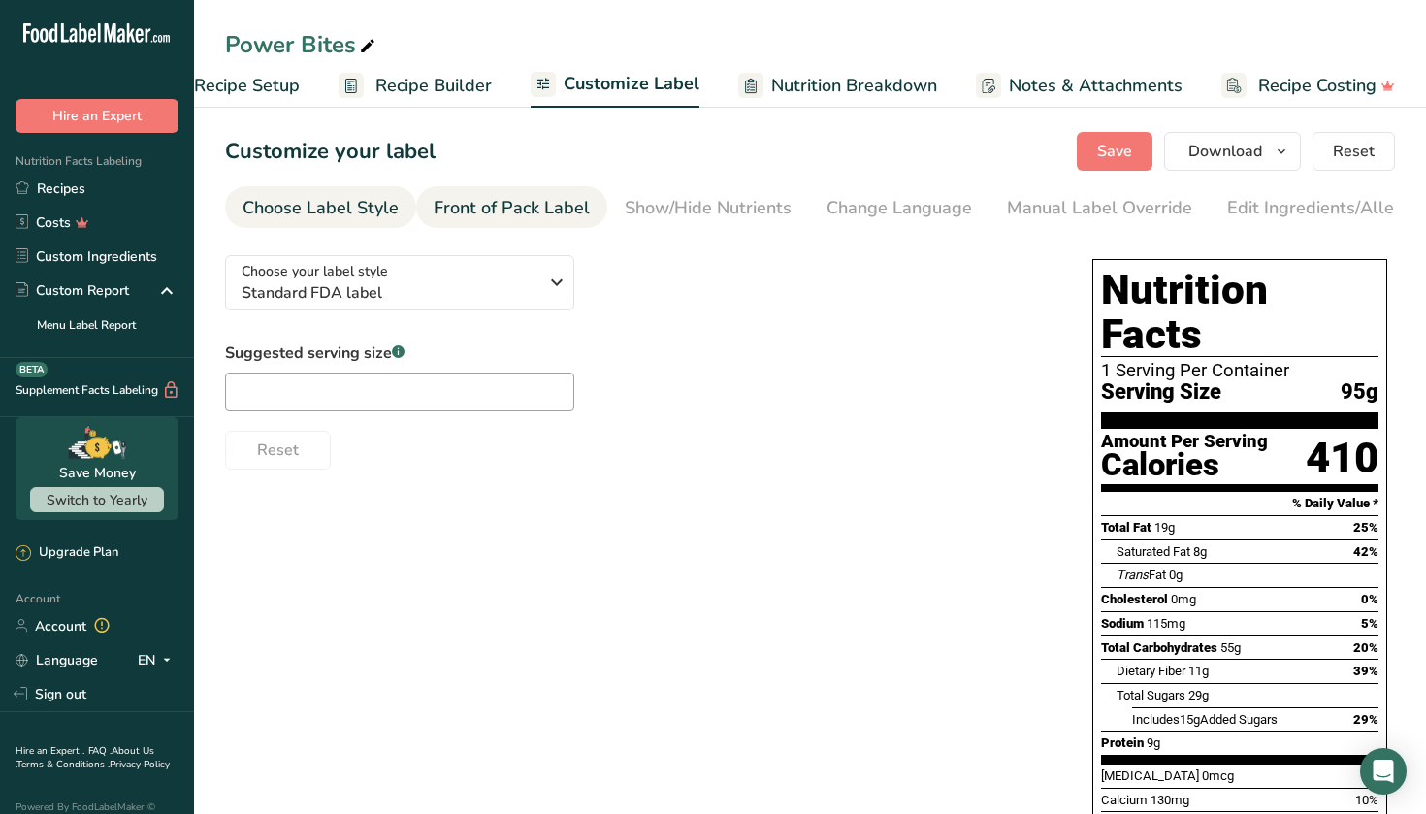
click at [532, 210] on div "Front of Pack Label" at bounding box center [511, 208] width 156 height 26
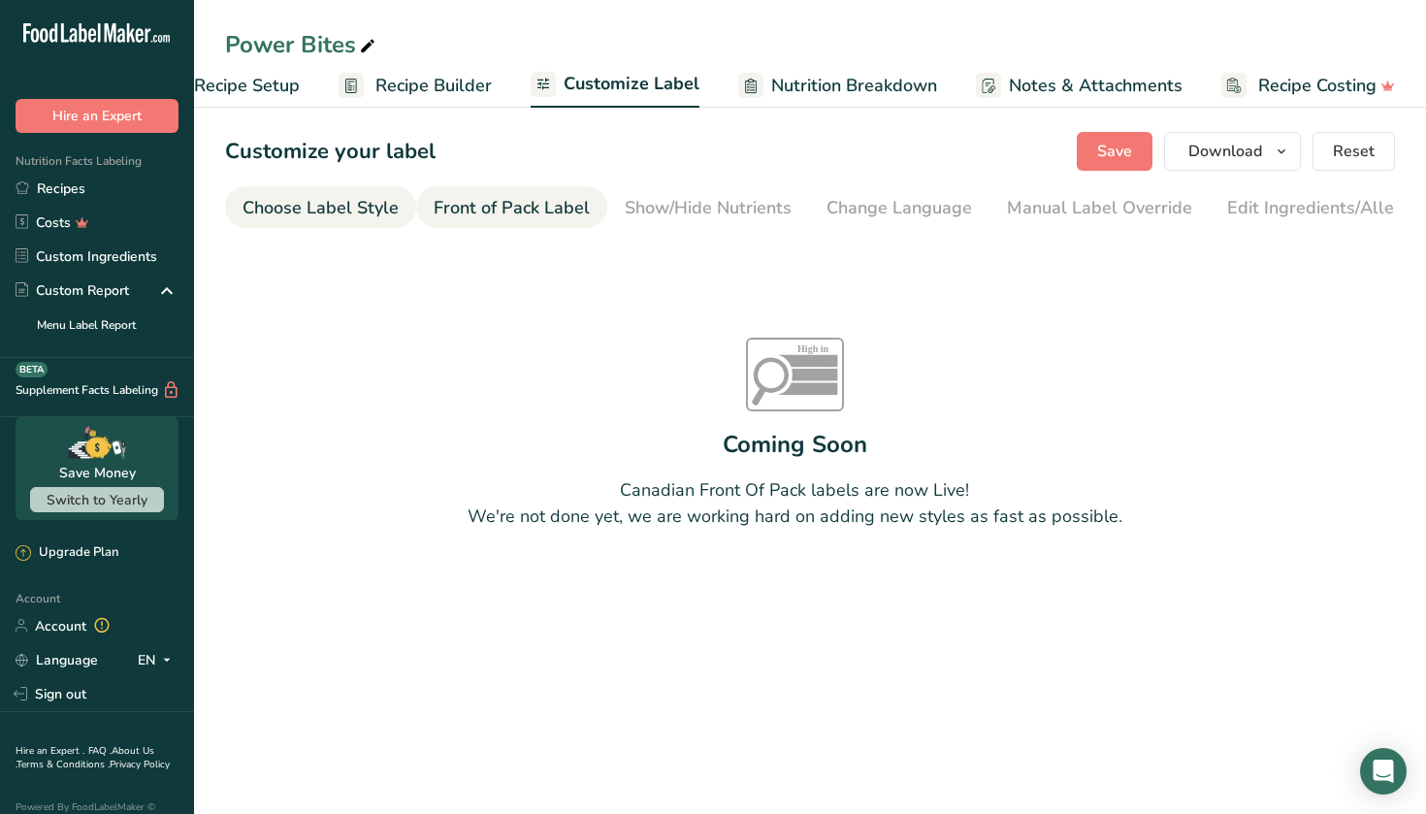
scroll to position [0, 0]
click at [358, 205] on div "Choose Label Style" at bounding box center [320, 208] width 156 height 26
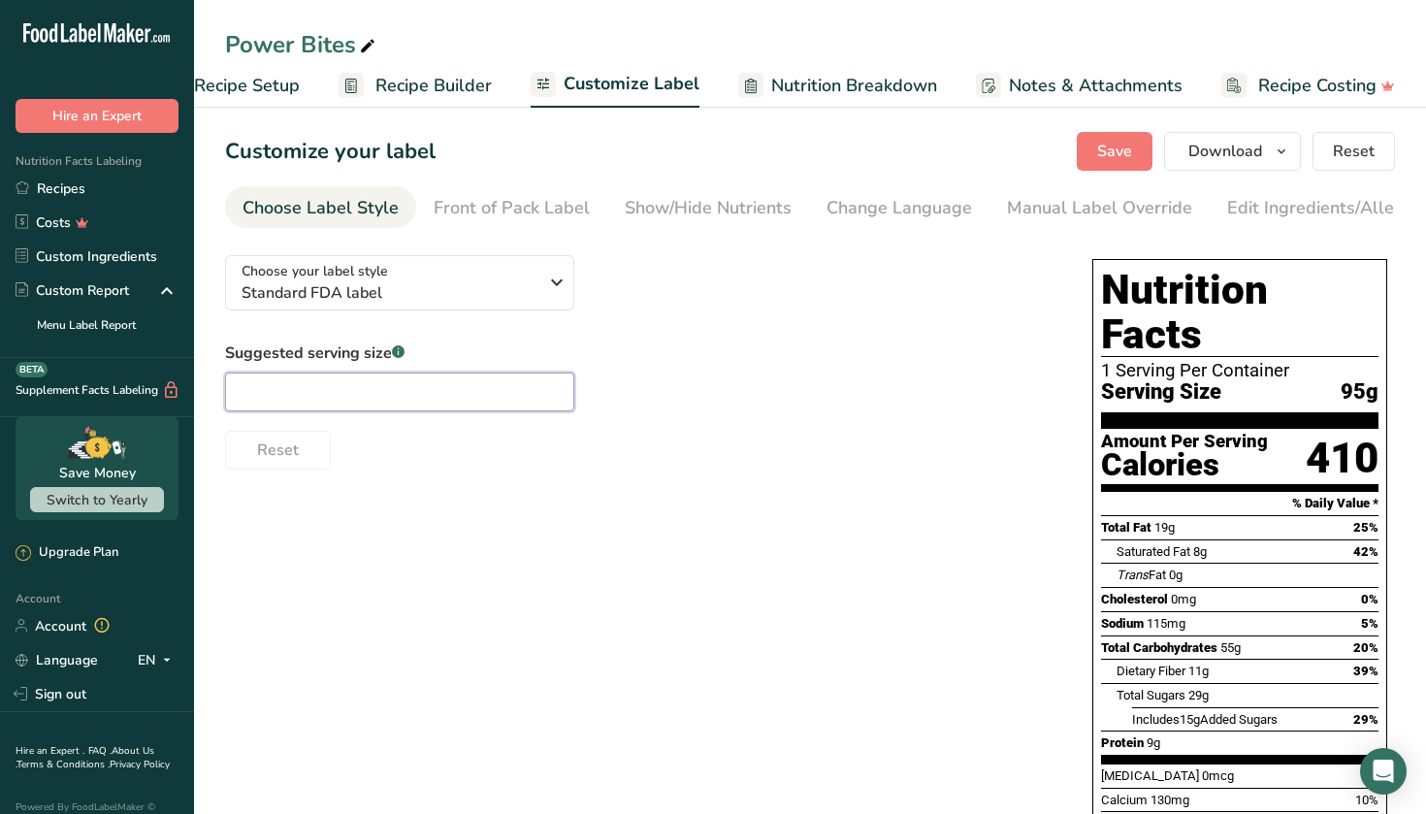
click at [460, 387] on input "text" at bounding box center [399, 391] width 349 height 39
click at [473, 281] on span "Standard FDA label" at bounding box center [389, 292] width 296 height 23
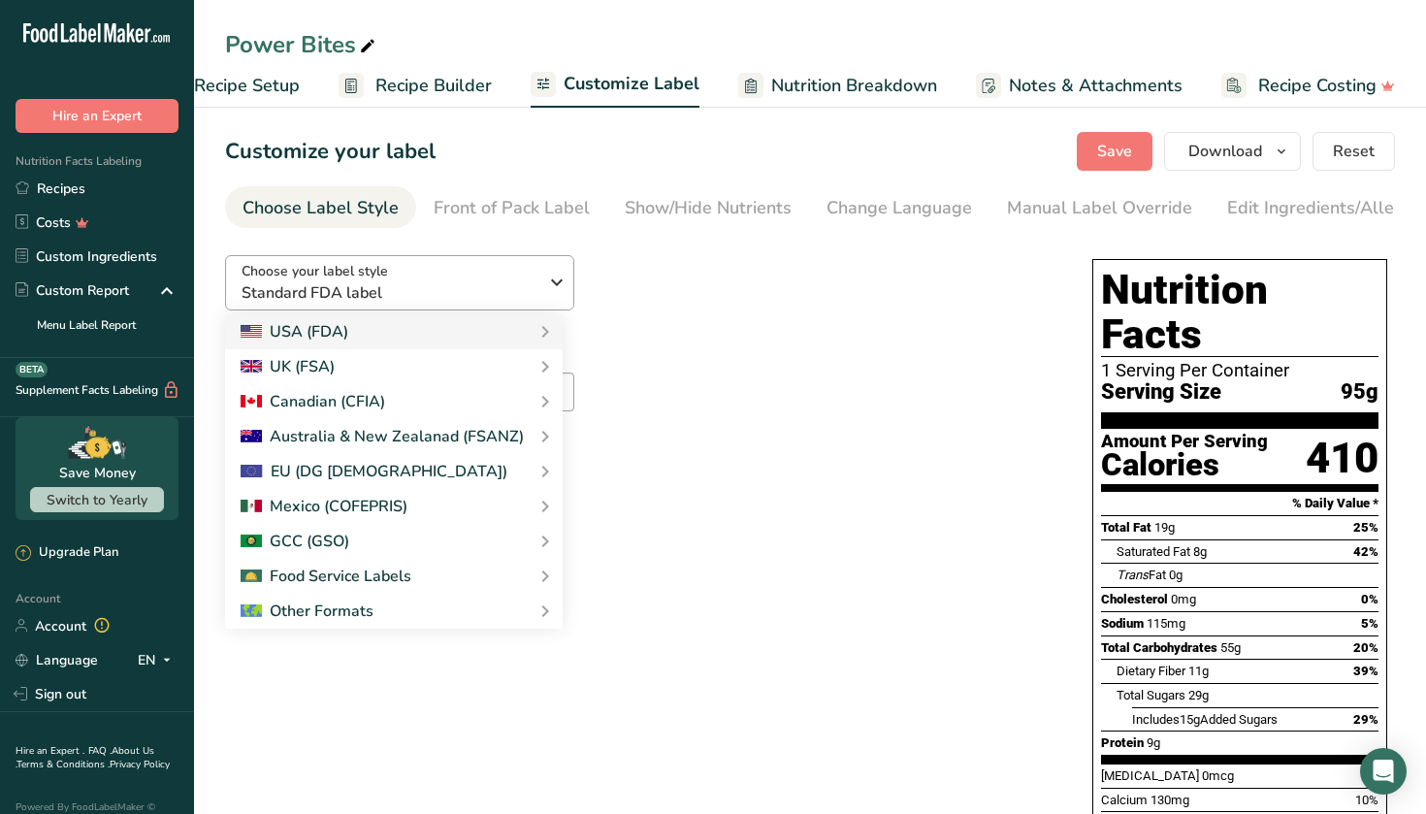
click at [473, 281] on span "Standard FDA label" at bounding box center [389, 292] width 296 height 23
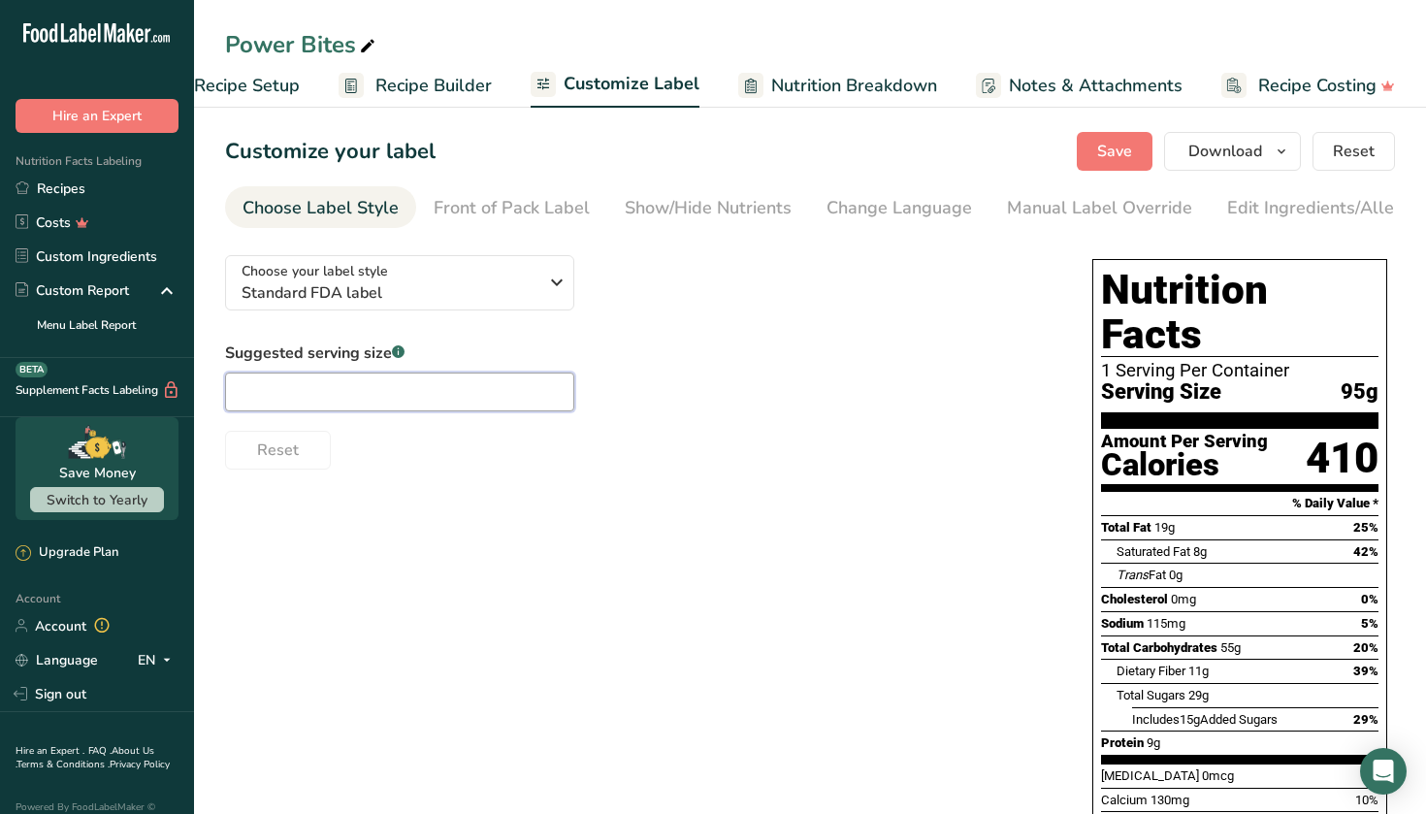
click at [532, 382] on input "text" at bounding box center [399, 391] width 349 height 39
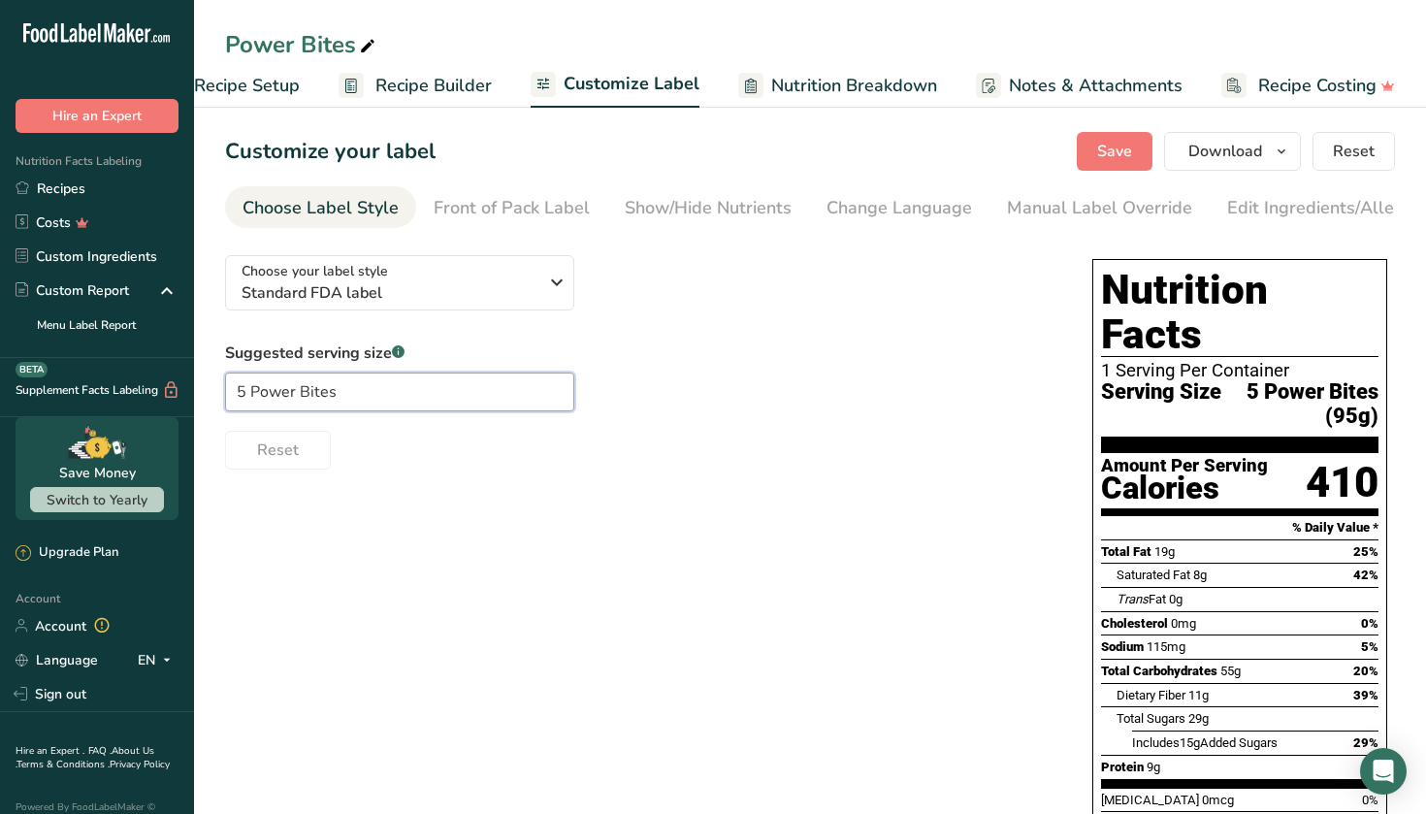
type input "5 Power Bites"
click at [334, 464] on div "Reset" at bounding box center [639, 446] width 828 height 47
click at [288, 90] on span "Recipe Setup" at bounding box center [247, 86] width 106 height 26
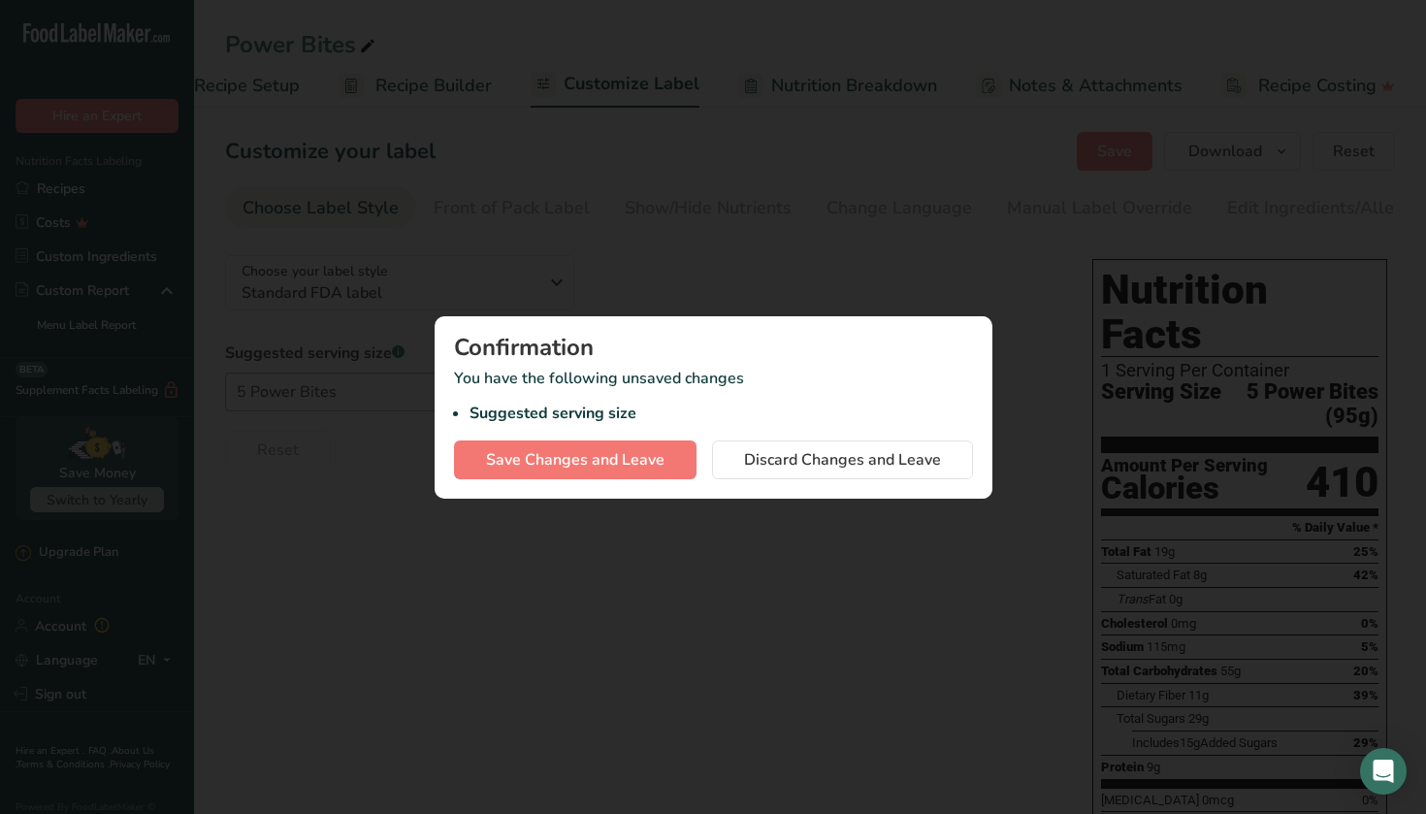
scroll to position [0, 7]
click at [633, 461] on span "Save Changes and Leave" at bounding box center [575, 459] width 178 height 23
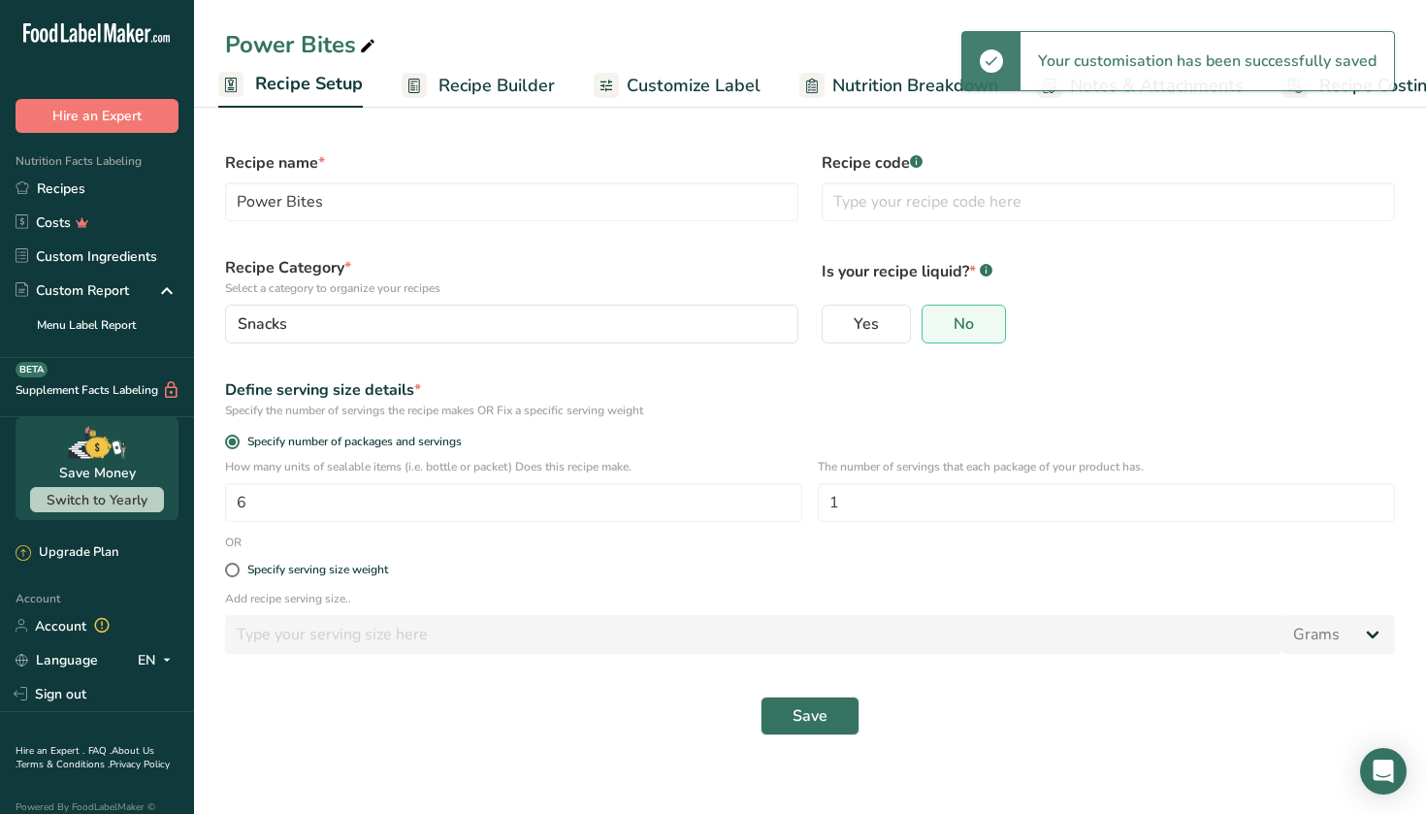
click at [500, 83] on span "Recipe Builder" at bounding box center [496, 86] width 116 height 26
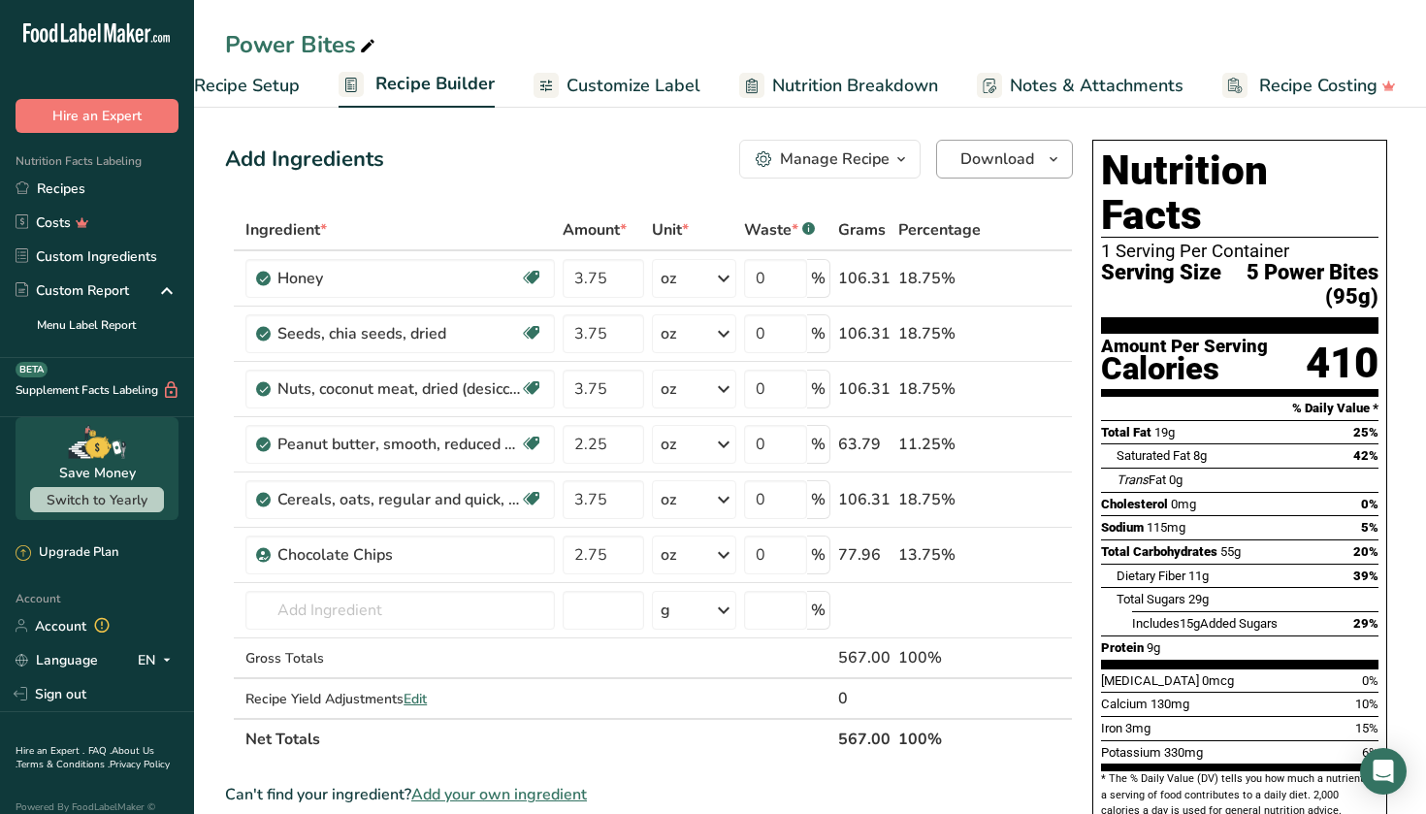
click at [978, 170] on span "Download" at bounding box center [997, 158] width 74 height 23
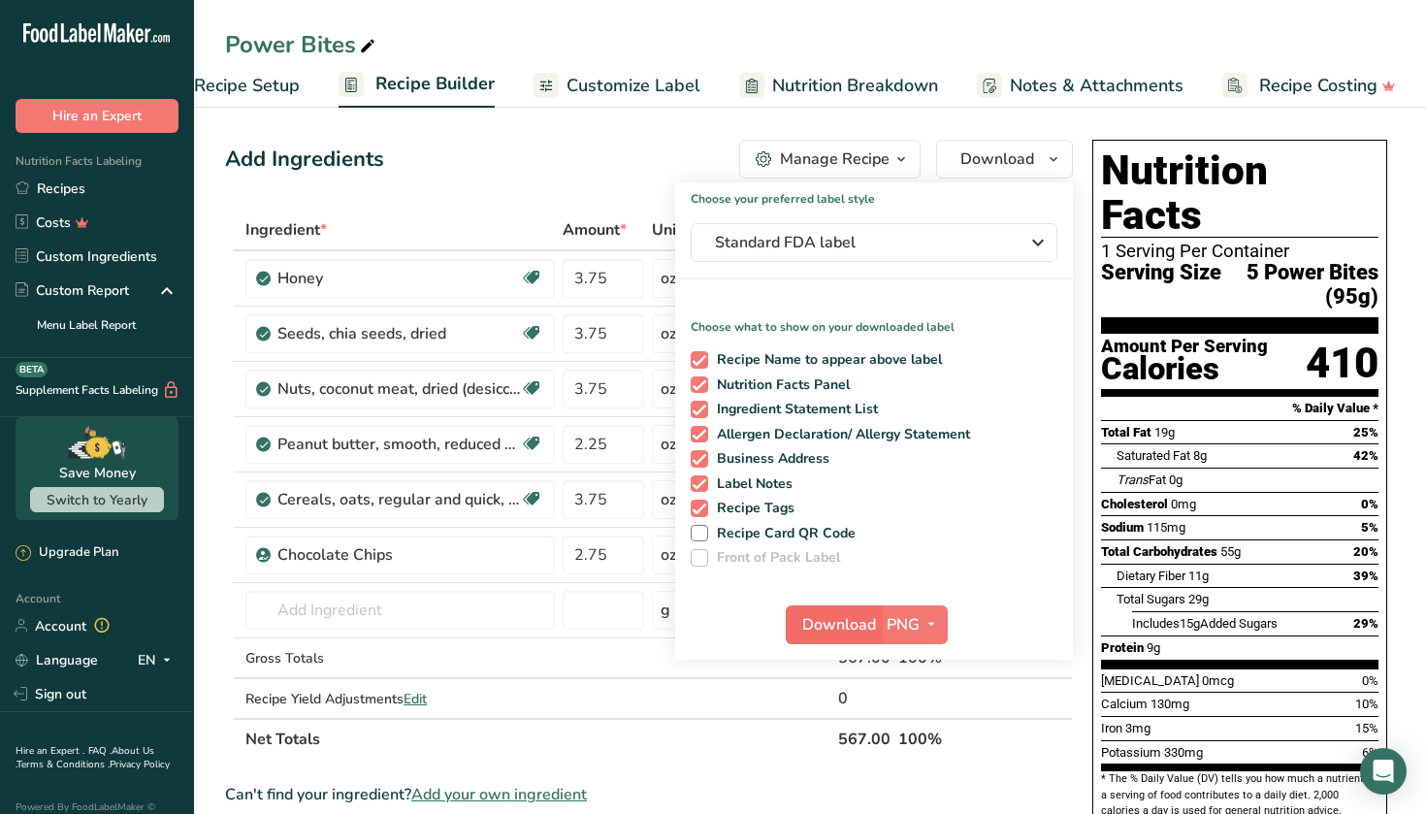
click at [821, 614] on span "Download" at bounding box center [839, 624] width 74 height 23
